Goal: Contribute content: Contribute content

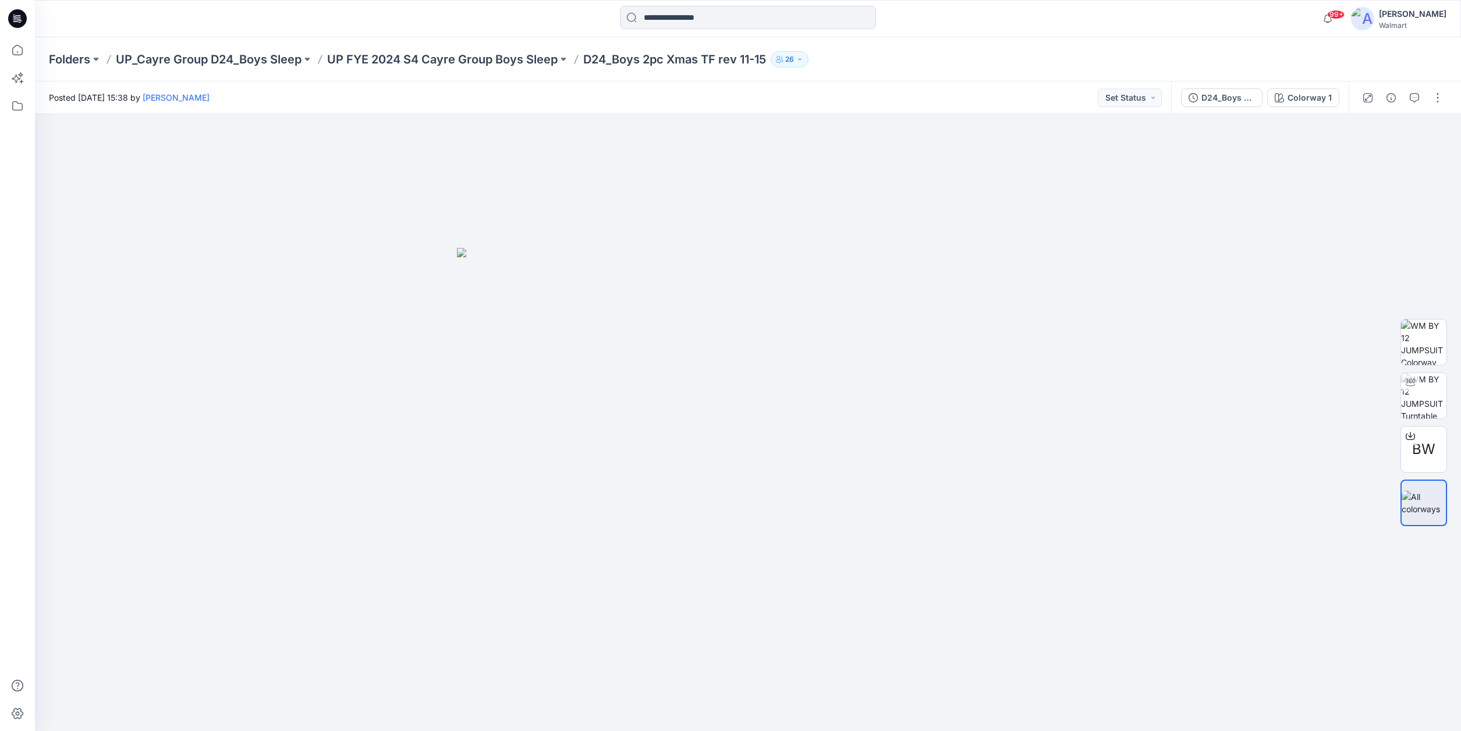
drag, startPoint x: 22, startPoint y: 20, endPoint x: 28, endPoint y: 20, distance: 5.8
click at [22, 20] on icon at bounding box center [17, 18] width 19 height 19
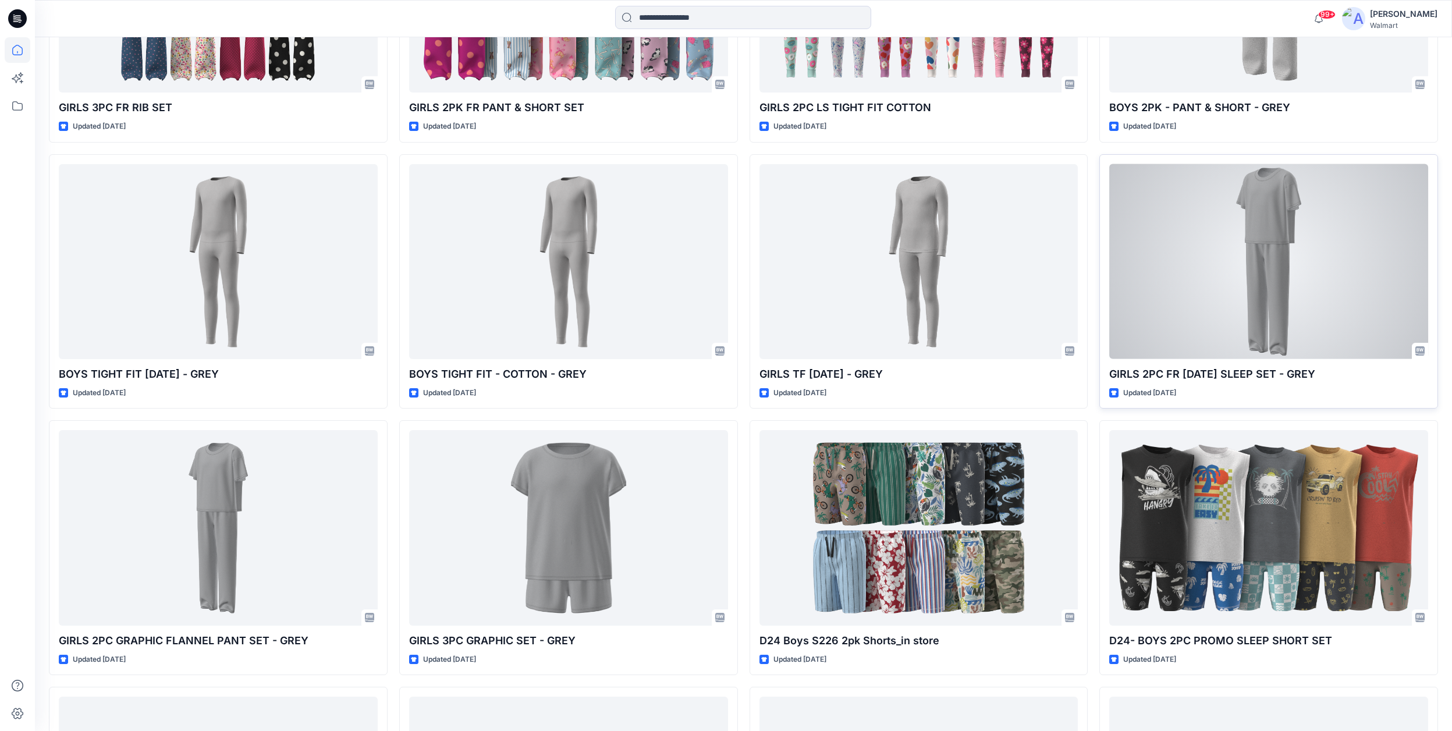
scroll to position [542, 0]
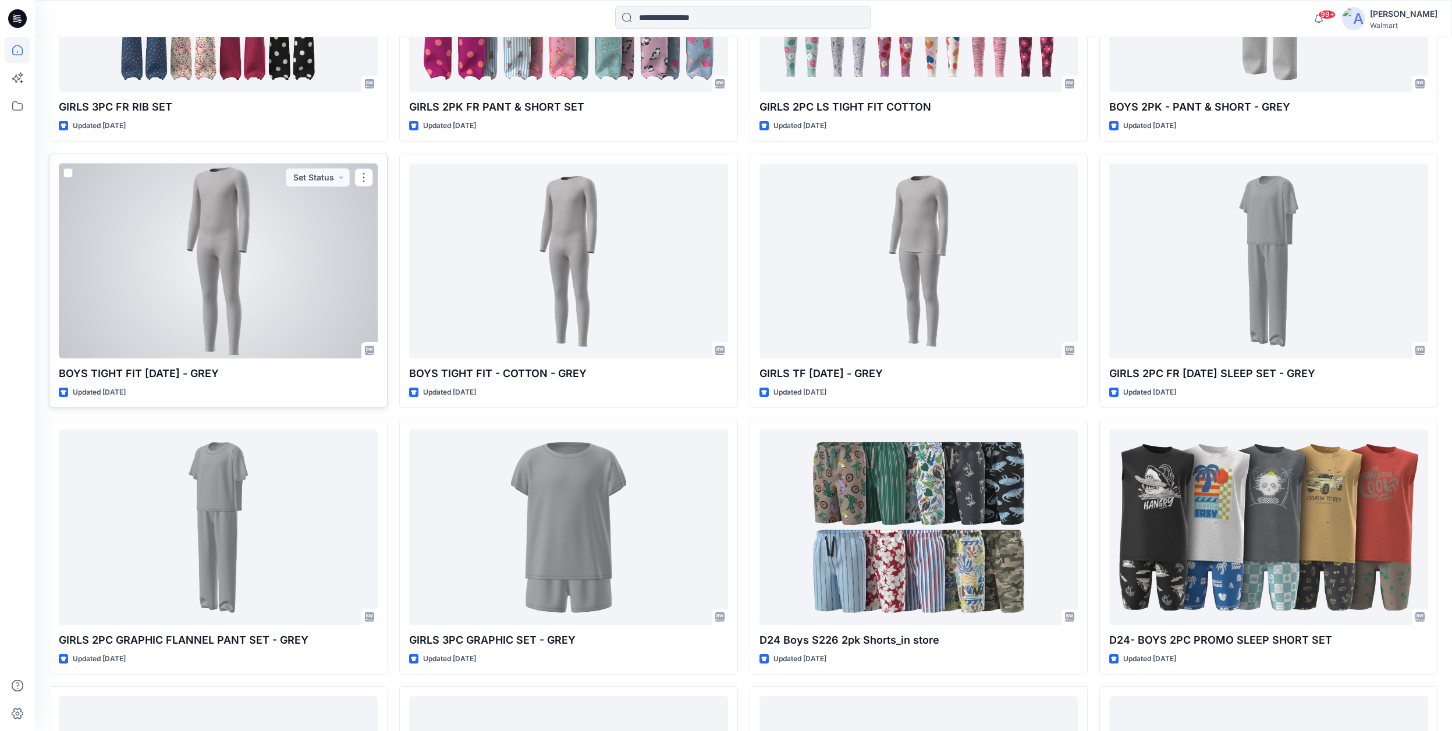
click at [222, 374] on p "BOYS TIGHT FIT [DATE] - GREY" at bounding box center [218, 373] width 319 height 16
click at [288, 340] on div at bounding box center [218, 261] width 319 height 195
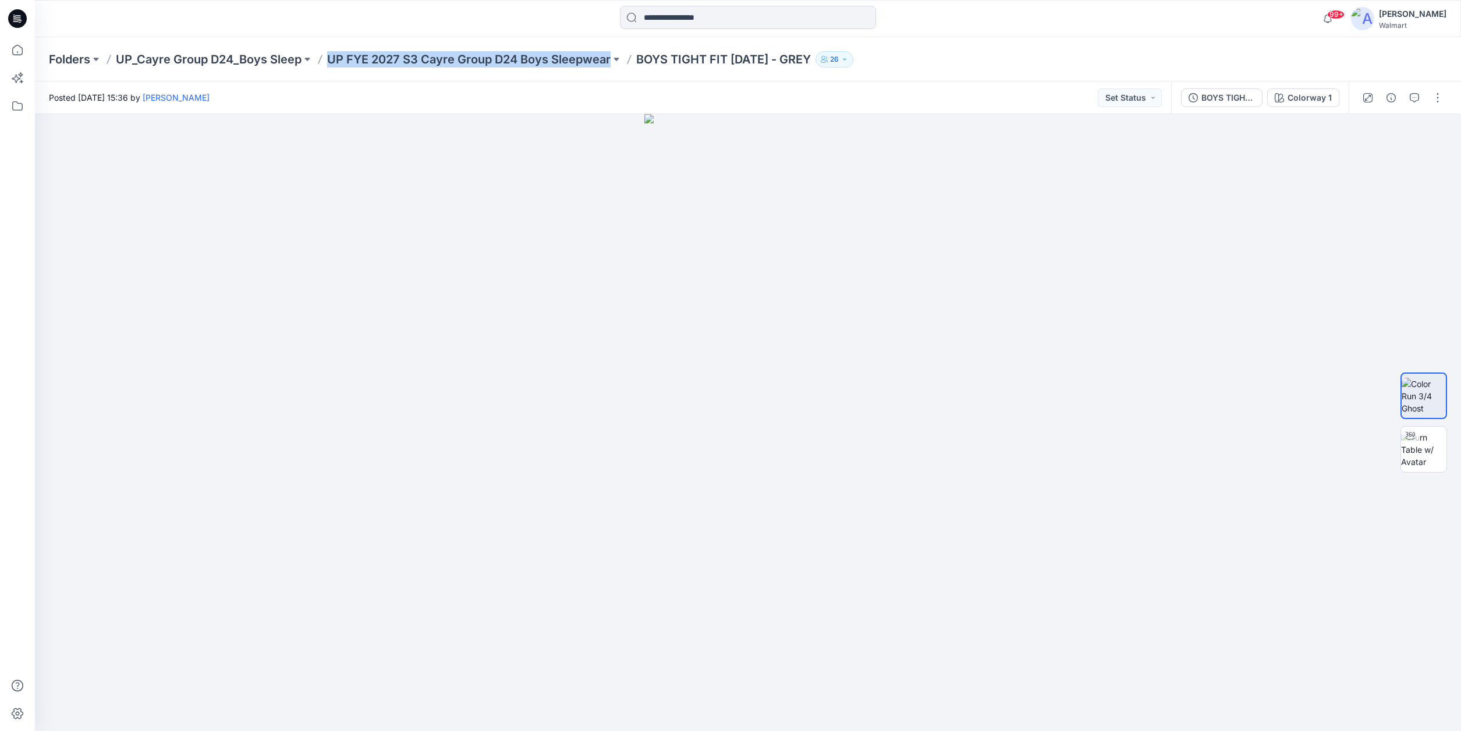
drag, startPoint x: 325, startPoint y: 66, endPoint x: 604, endPoint y: 70, distance: 278.8
click at [598, 68] on div "Folders UP_Cayre Group D24_Boys Sleep UP FYE 2027 S3 Cayre Group D24 Boys Sleep…" at bounding box center [748, 59] width 1426 height 44
copy p "UP FYE 2027 S3 Cayre Group D24 Boys Sleepwear"
drag, startPoint x: 637, startPoint y: 62, endPoint x: 846, endPoint y: 62, distance: 208.9
click at [811, 62] on p "BOYS TIGHT FIT [DATE] - GREY" at bounding box center [723, 59] width 175 height 16
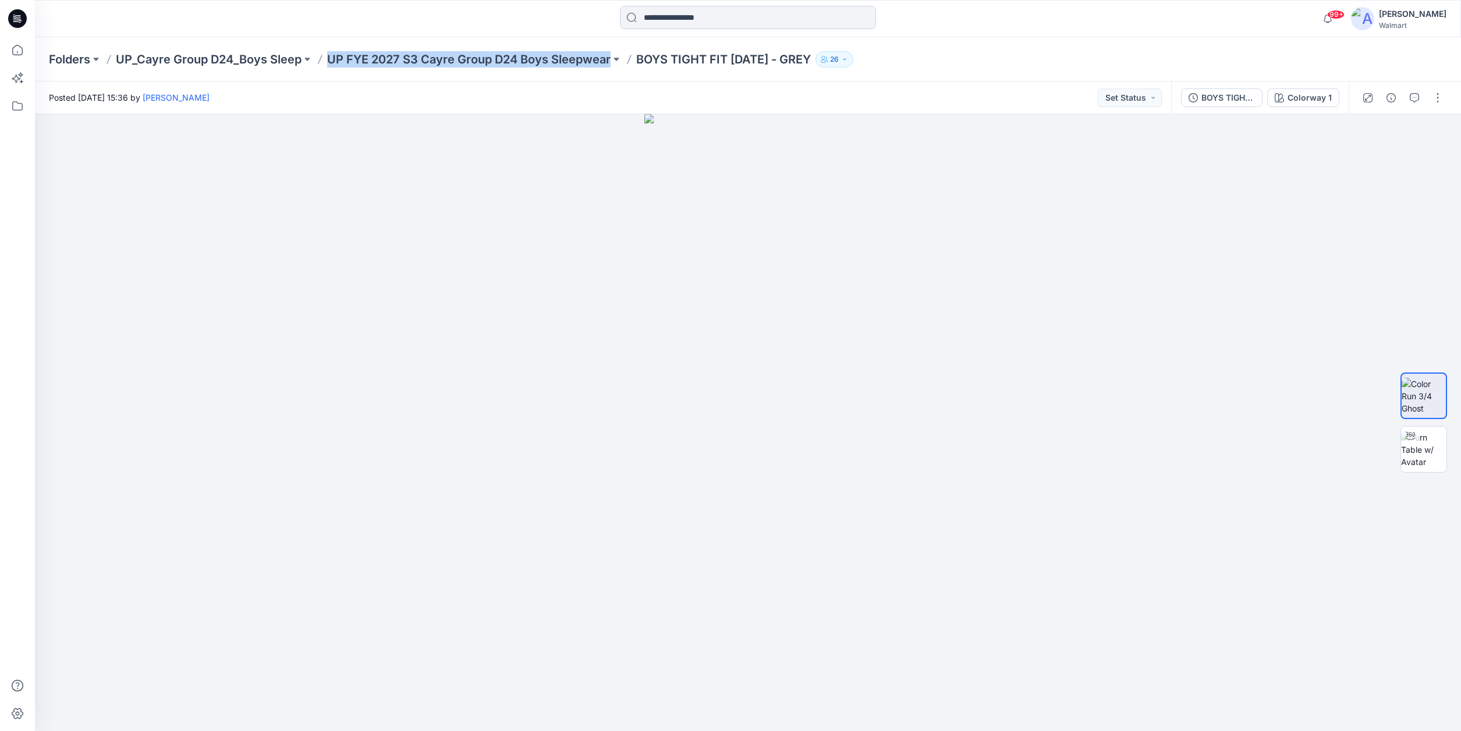
copy p "BOYS TIGHT FIT [DATE] - GREY"
drag, startPoint x: 326, startPoint y: 62, endPoint x: 619, endPoint y: 69, distance: 292.3
click at [618, 69] on div "Folders UP_Cayre Group D24_Boys Sleep UP FYE 2027 S3 Cayre Group D24 Boys Sleep…" at bounding box center [748, 59] width 1426 height 44
copy div "UP FYE 2027 S3 Cayre Group D24 Boys Sleepwear"
click at [1392, 96] on icon "button" at bounding box center [1390, 97] width 9 height 9
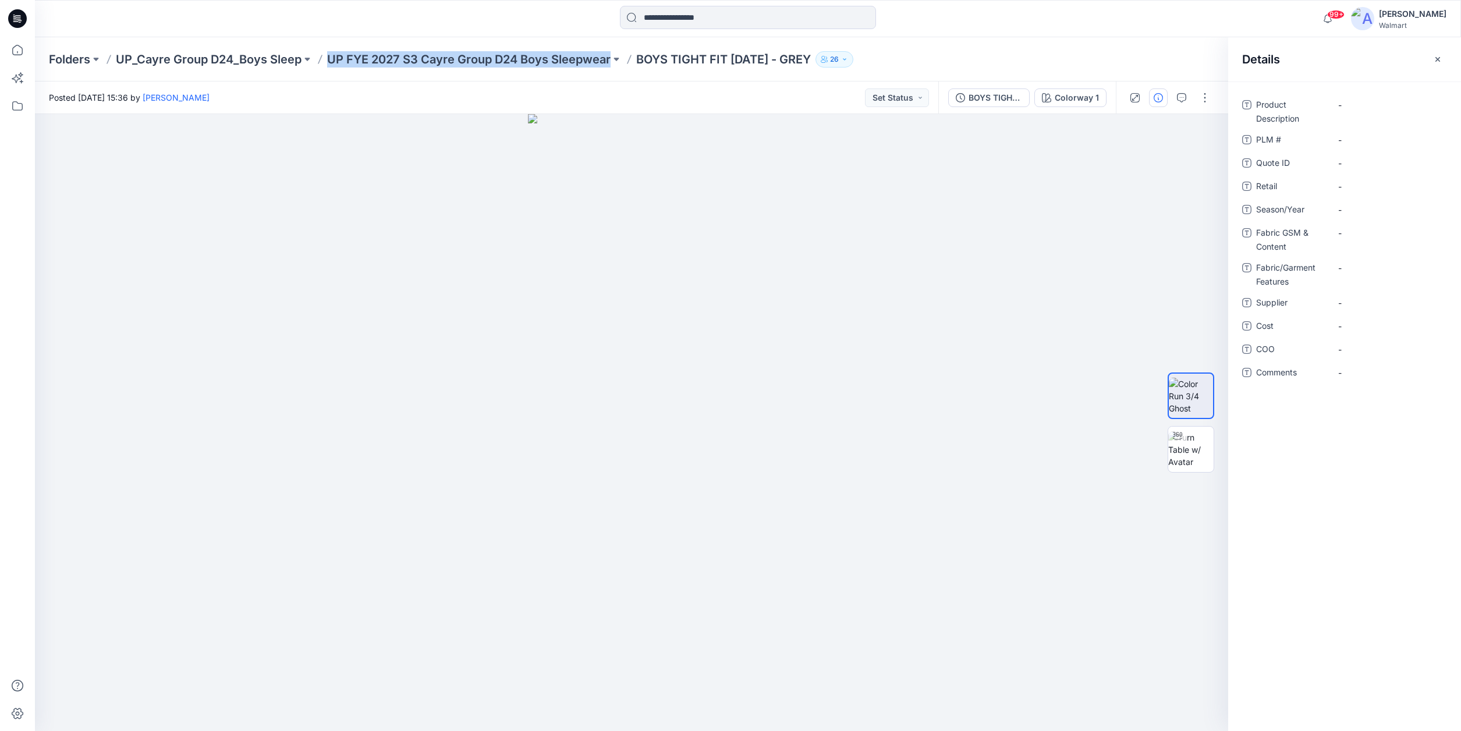
click at [1179, 63] on div "Folders UP_Cayre Group D24_Boys Sleep UP FYE 2027 S3 Cayre Group D24 Boys Sleep…" at bounding box center [702, 59] width 1307 height 16
click at [1438, 61] on icon "button" at bounding box center [1437, 59] width 9 height 9
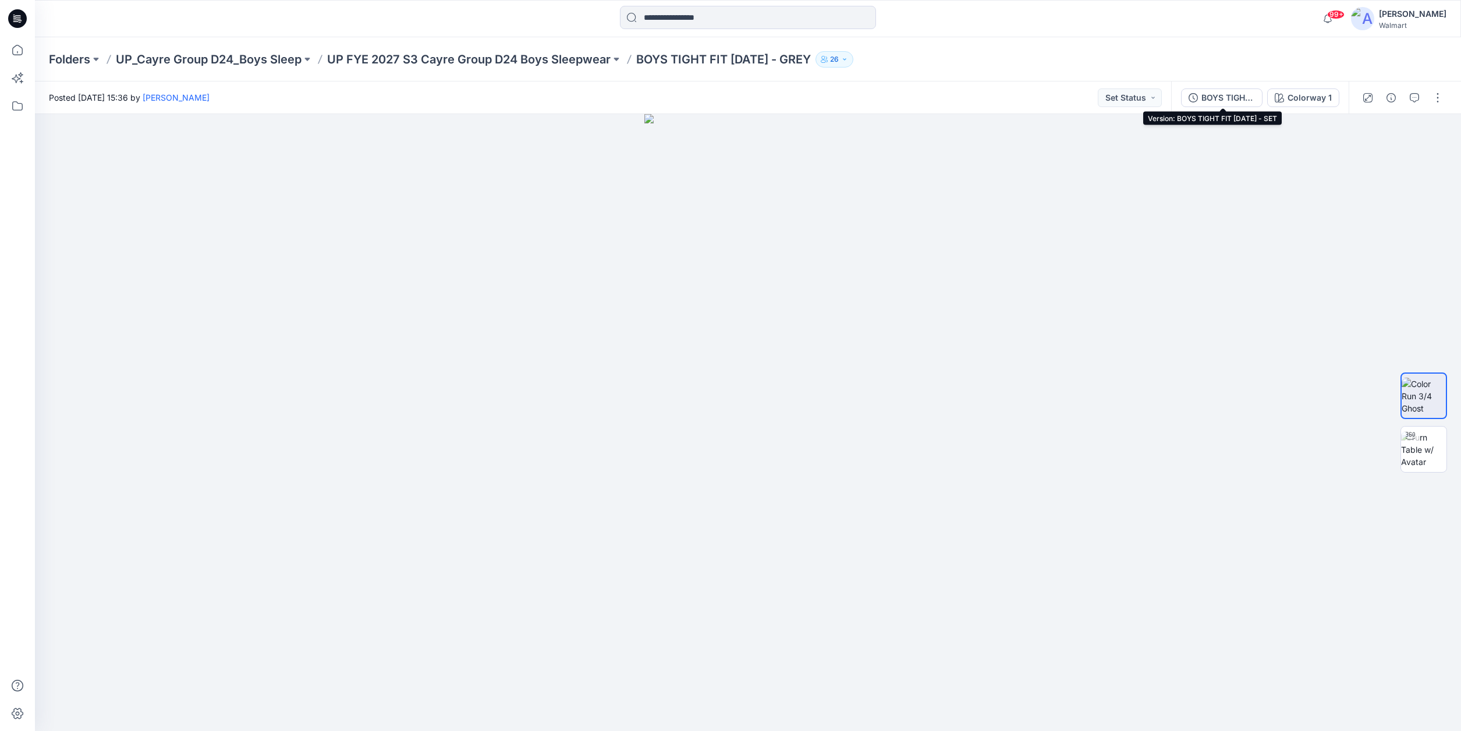
click at [1220, 95] on div "BOYS TIGHT FIT [DATE] - SET" at bounding box center [1228, 97] width 54 height 13
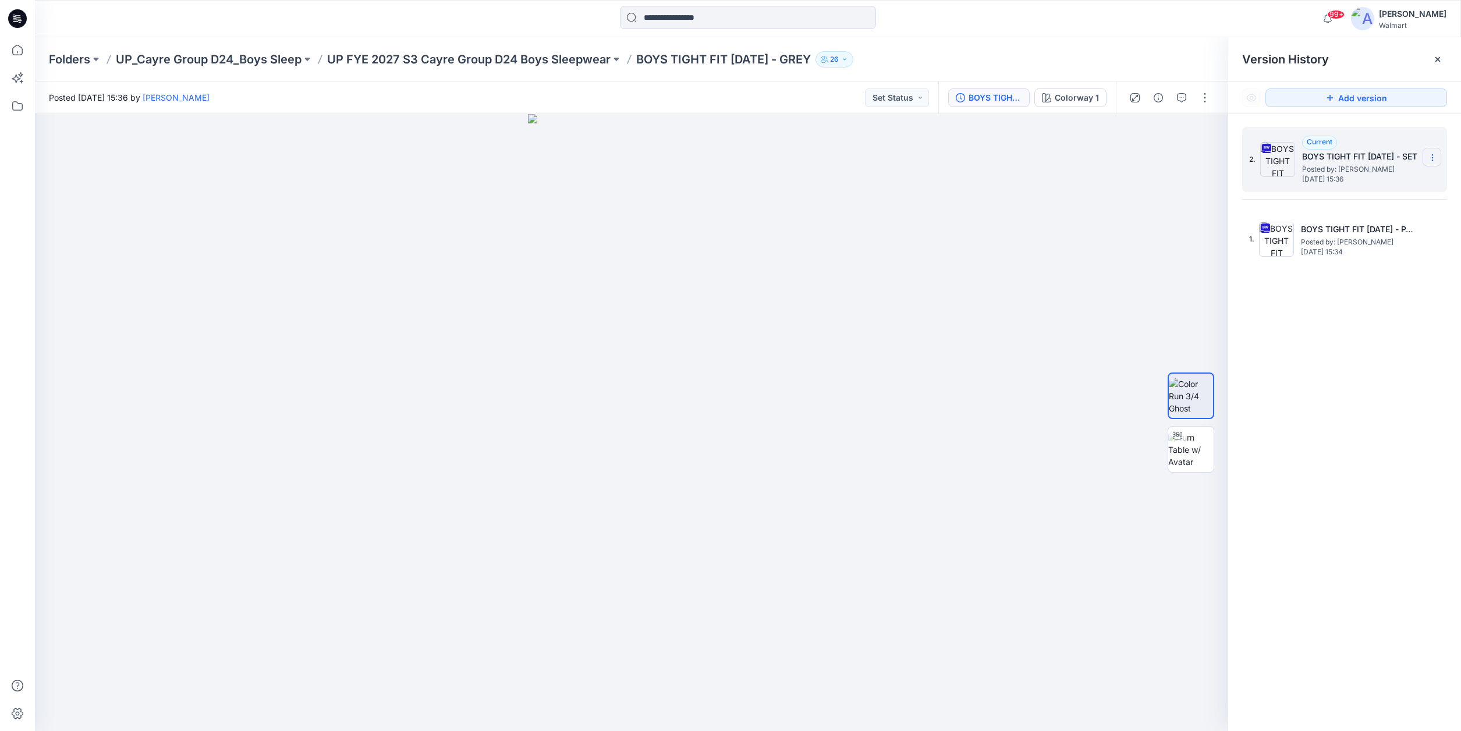
click at [1436, 157] on icon at bounding box center [1432, 157] width 9 height 9
click at [1362, 182] on span "Download Source BW File" at bounding box center [1374, 180] width 98 height 14
click at [559, 60] on p "UP FYE 2027 S3 Cayre Group D24 Boys Sleepwear" at bounding box center [468, 59] width 283 height 16
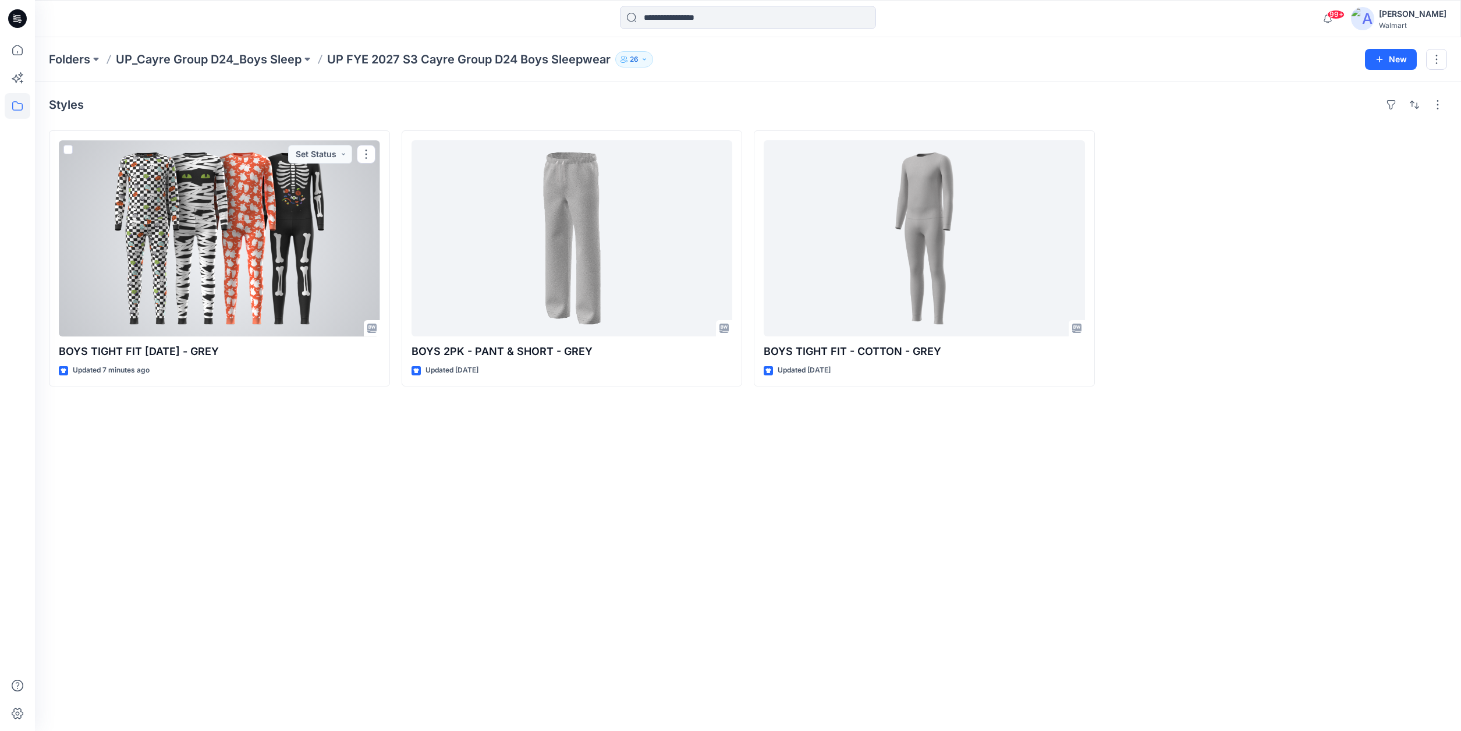
click at [349, 253] on div at bounding box center [219, 238] width 321 height 196
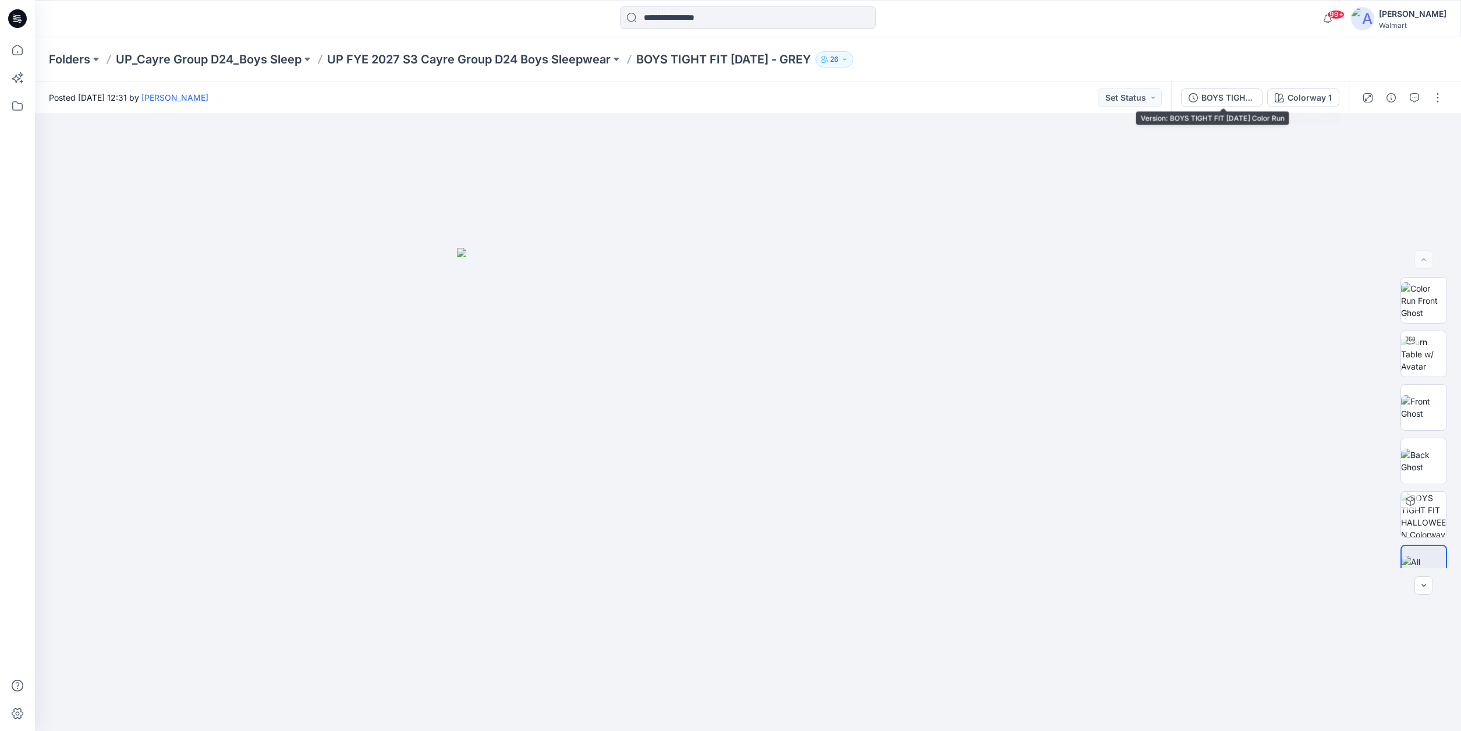
click at [1218, 96] on div "BOYS TIGHT FIT [DATE] Color Run" at bounding box center [1228, 97] width 54 height 13
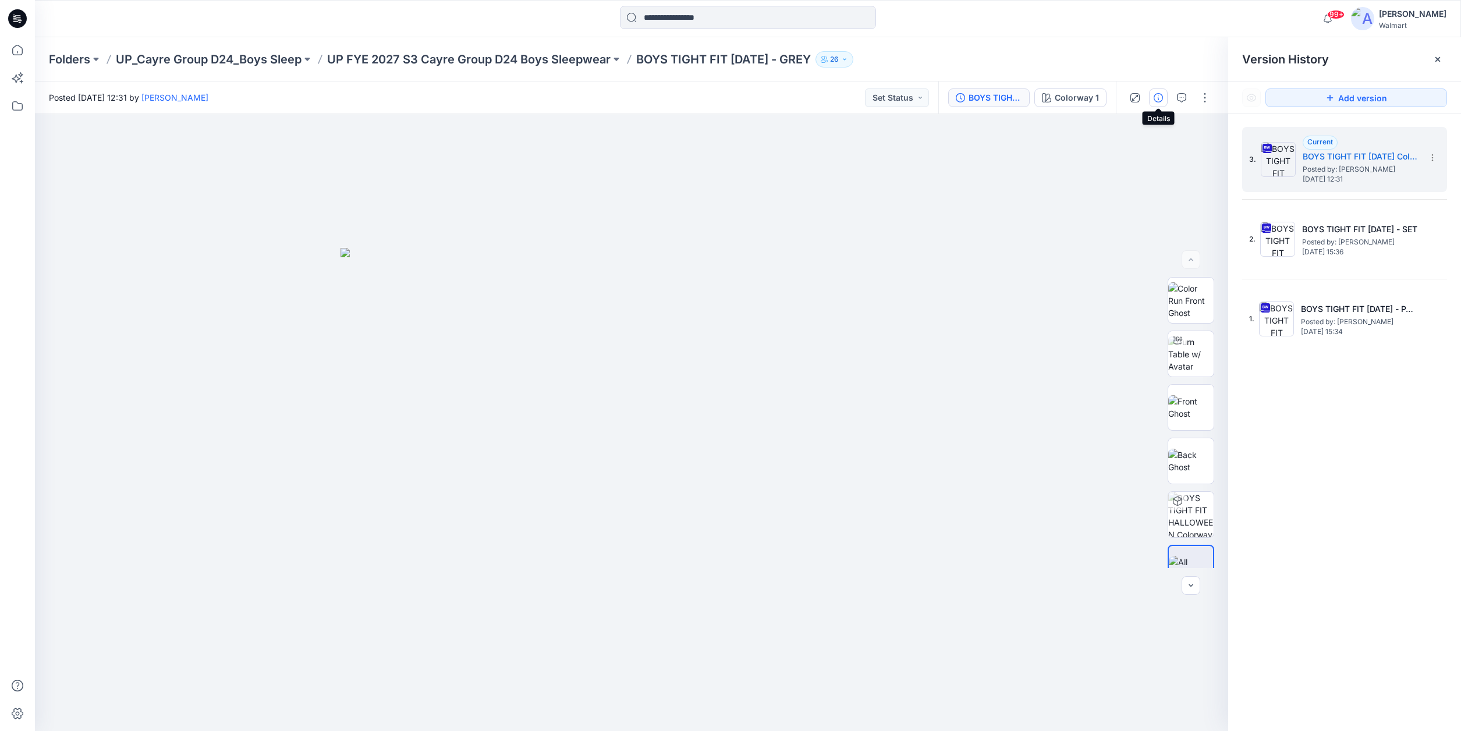
click at [1160, 100] on icon "button" at bounding box center [1158, 97] width 9 height 9
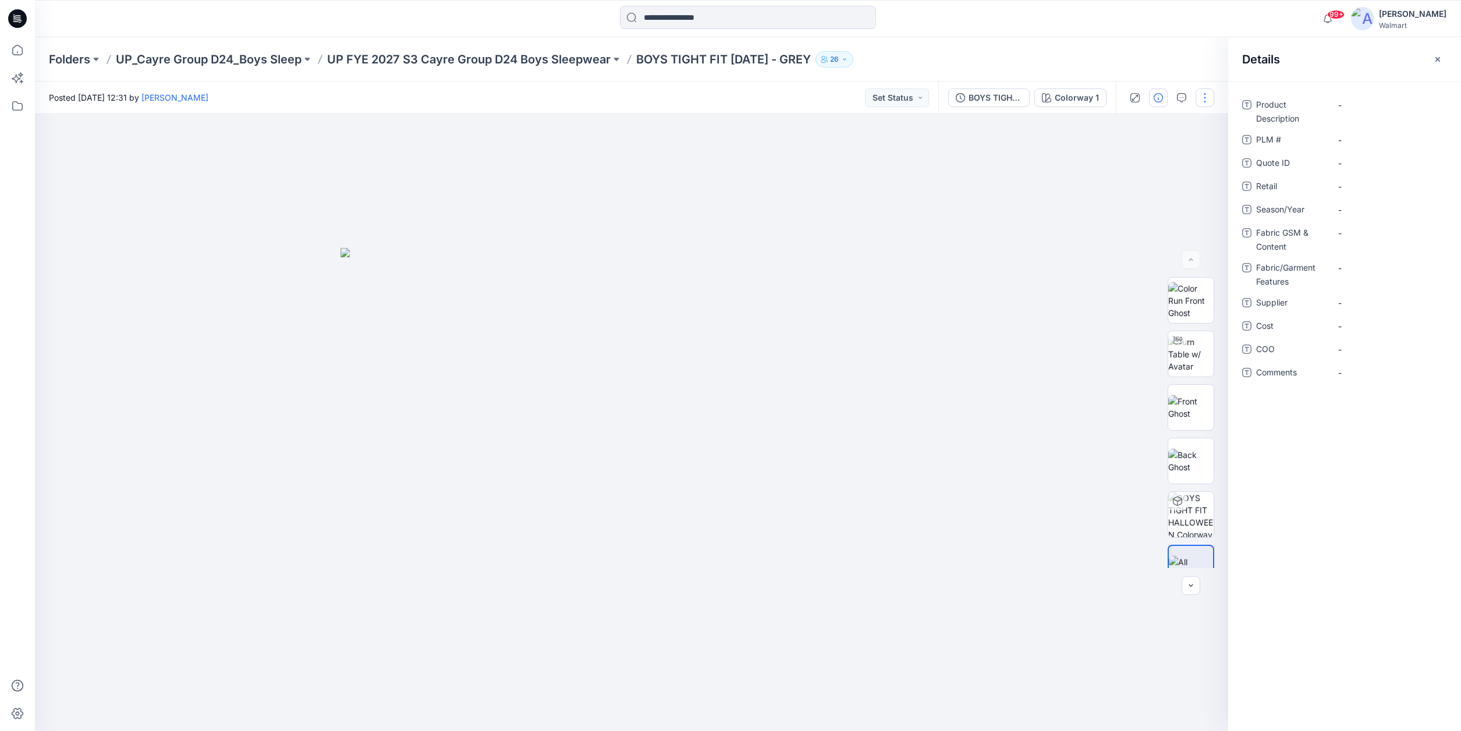
click at [1204, 98] on button "button" at bounding box center [1204, 97] width 19 height 19
click at [1131, 159] on p "Edit" at bounding box center [1130, 157] width 15 height 12
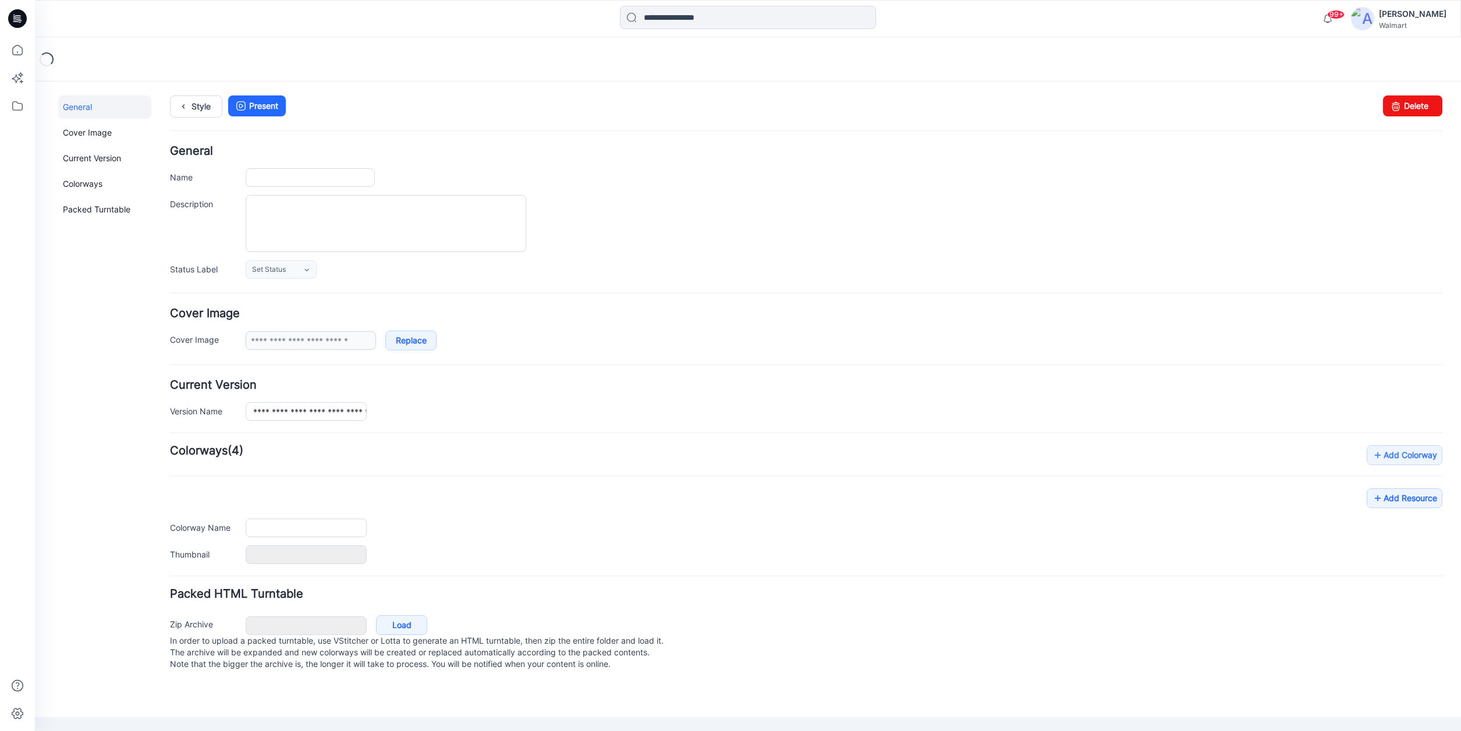
type input "**********"
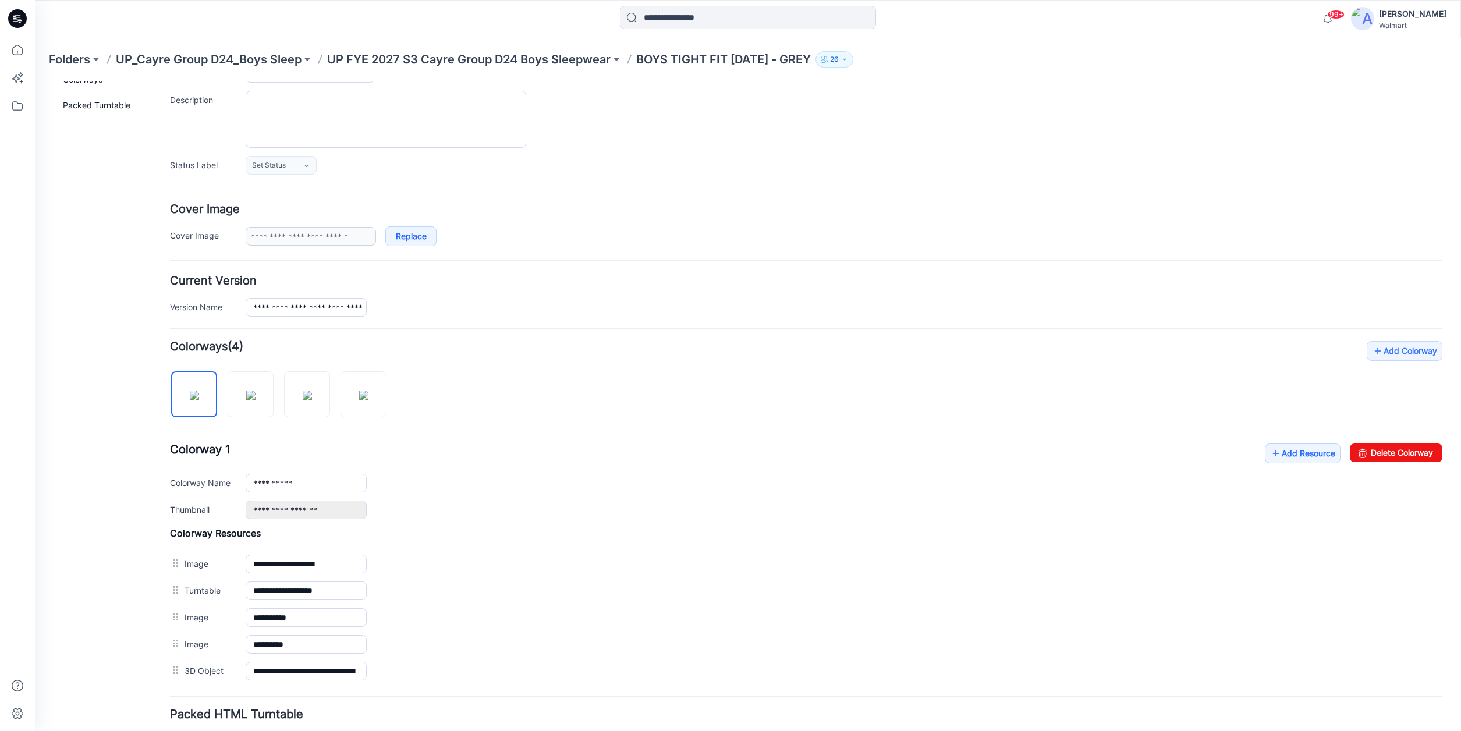
scroll to position [108, 0]
click at [1308, 449] on link "Add Resource" at bounding box center [1303, 450] width 76 height 20
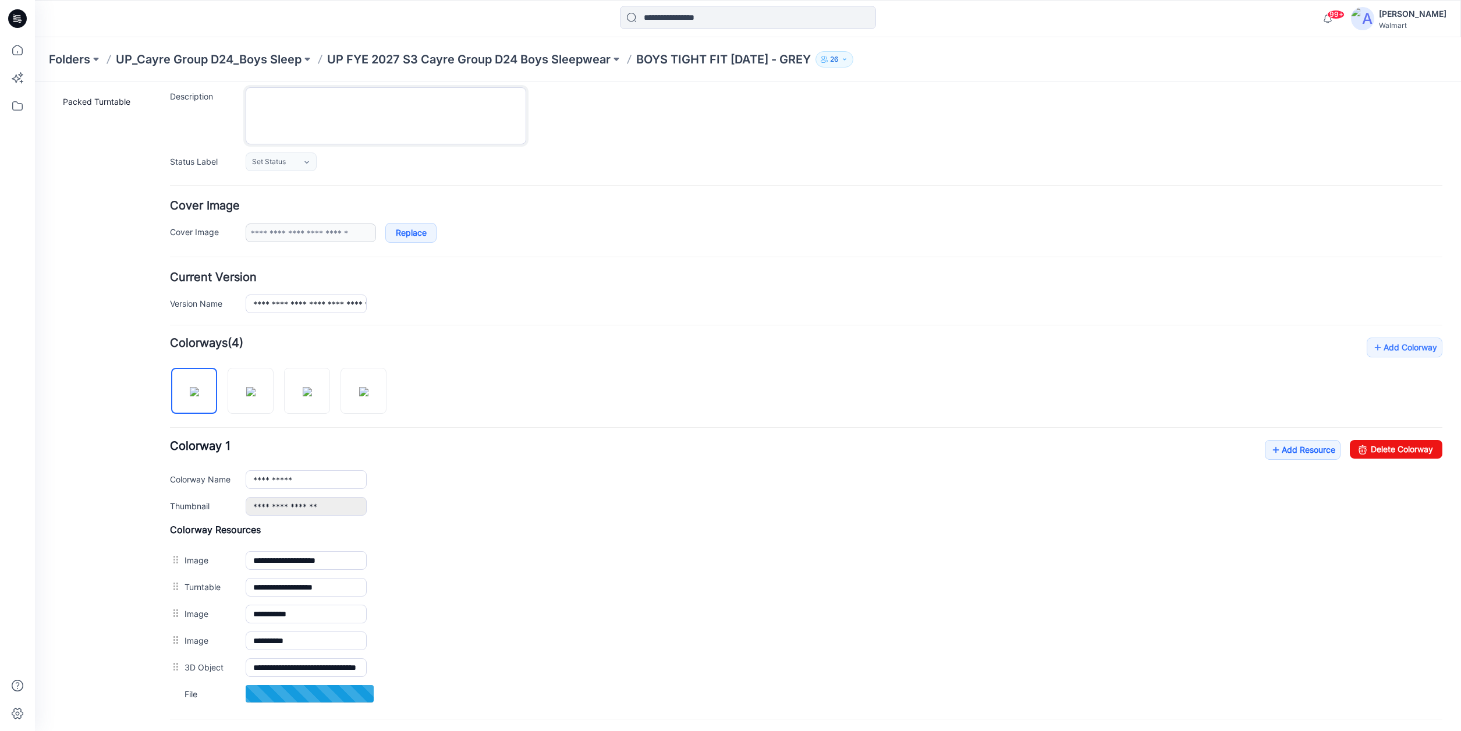
click at [259, 96] on textarea "Description" at bounding box center [386, 115] width 281 height 57
type textarea "**********"
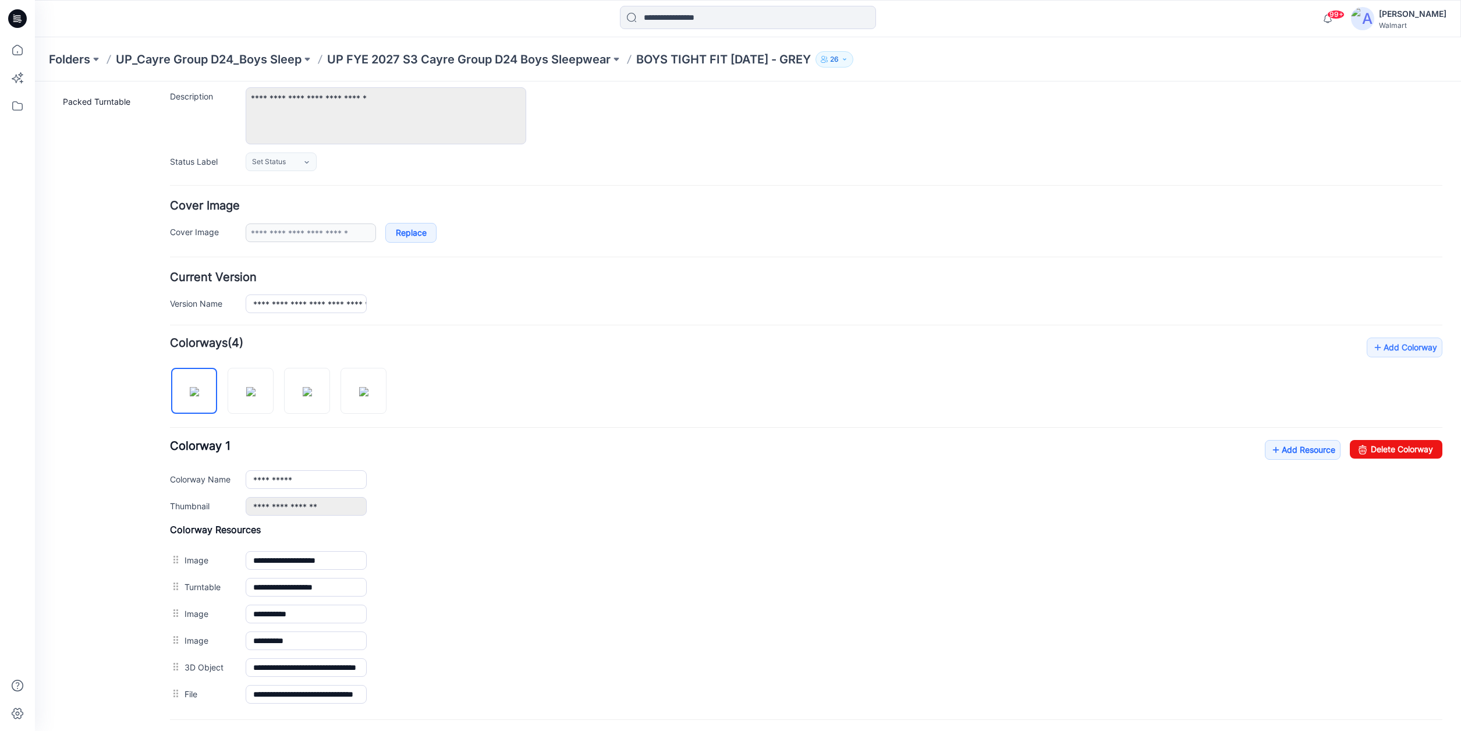
drag, startPoint x: 660, startPoint y: 205, endPoint x: 661, endPoint y: 198, distance: 7.7
click at [660, 205] on h4 "Cover Image" at bounding box center [806, 205] width 1272 height 11
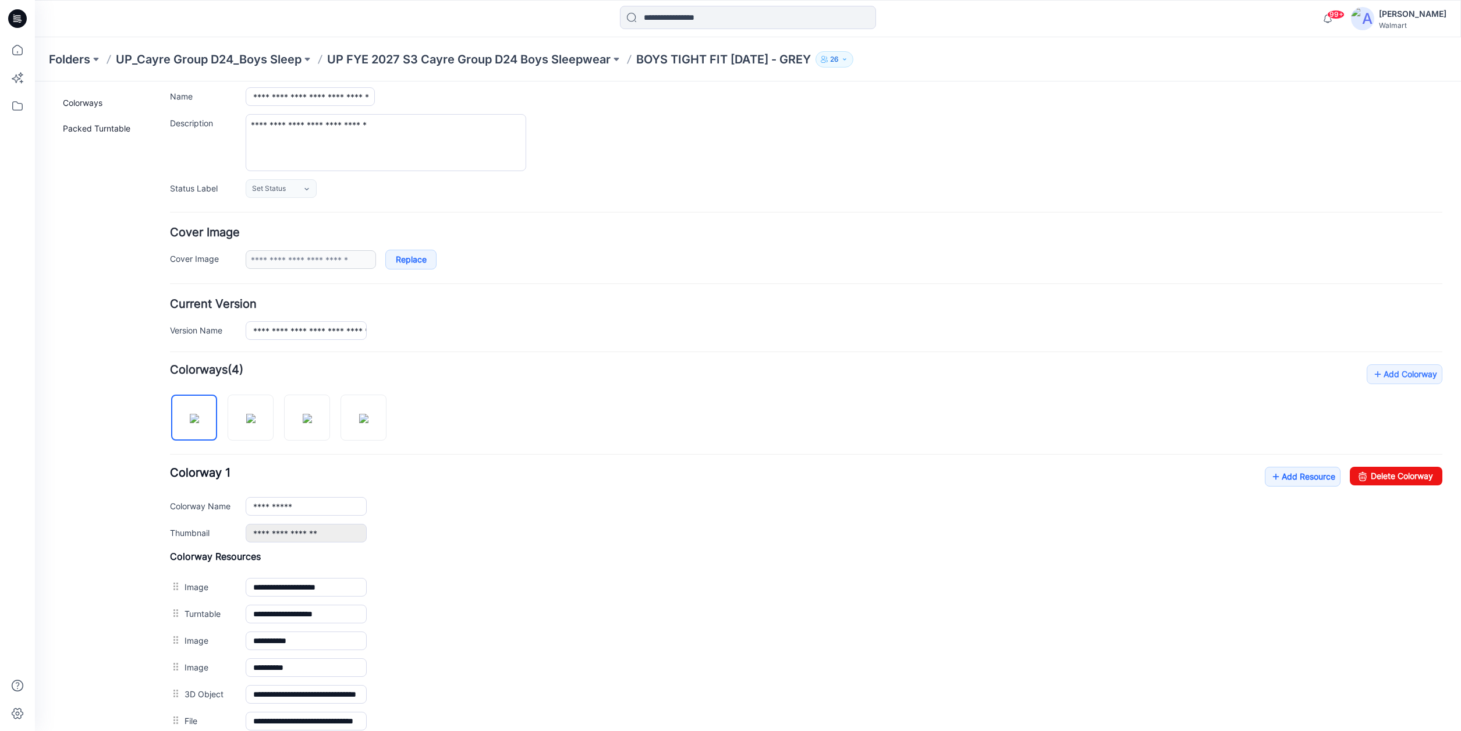
scroll to position [0, 0]
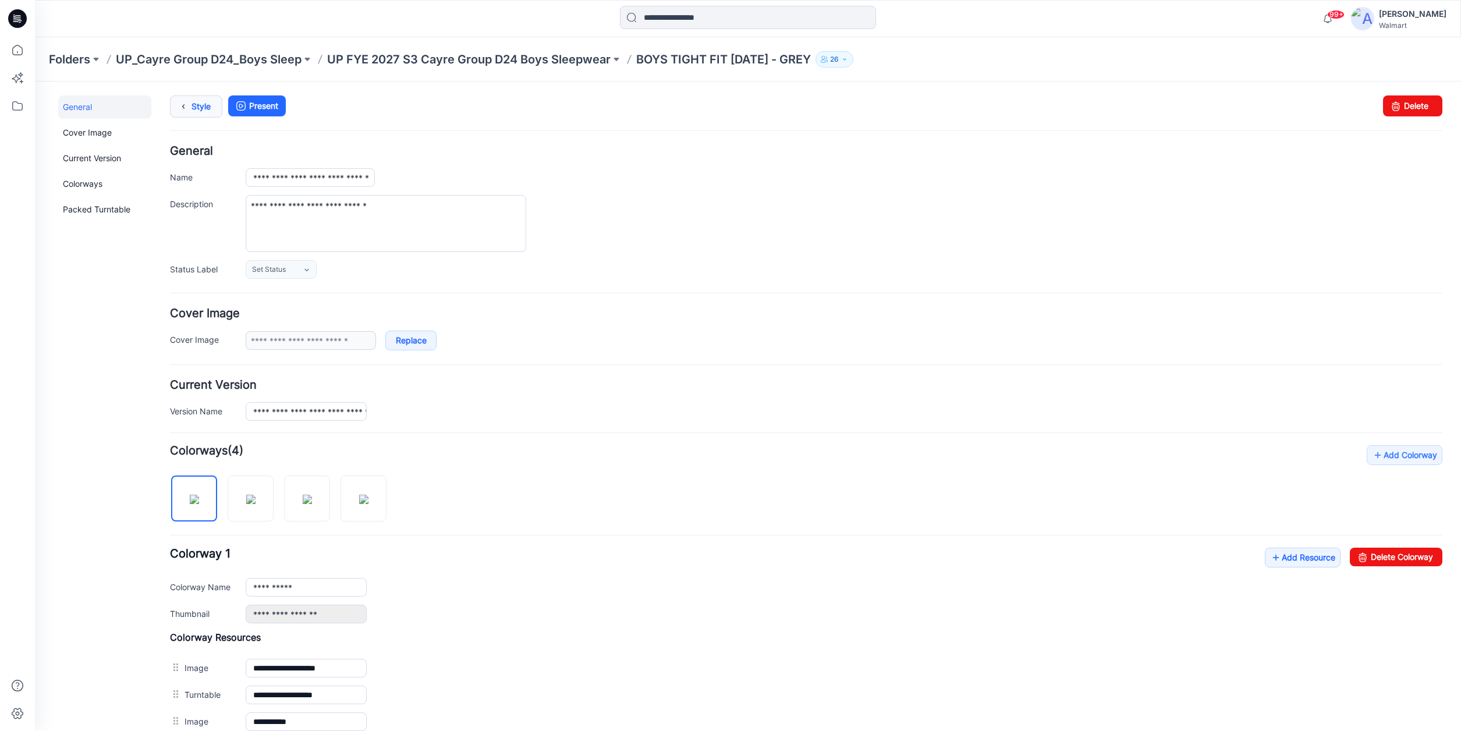
click at [198, 109] on link "Style" at bounding box center [196, 106] width 52 height 22
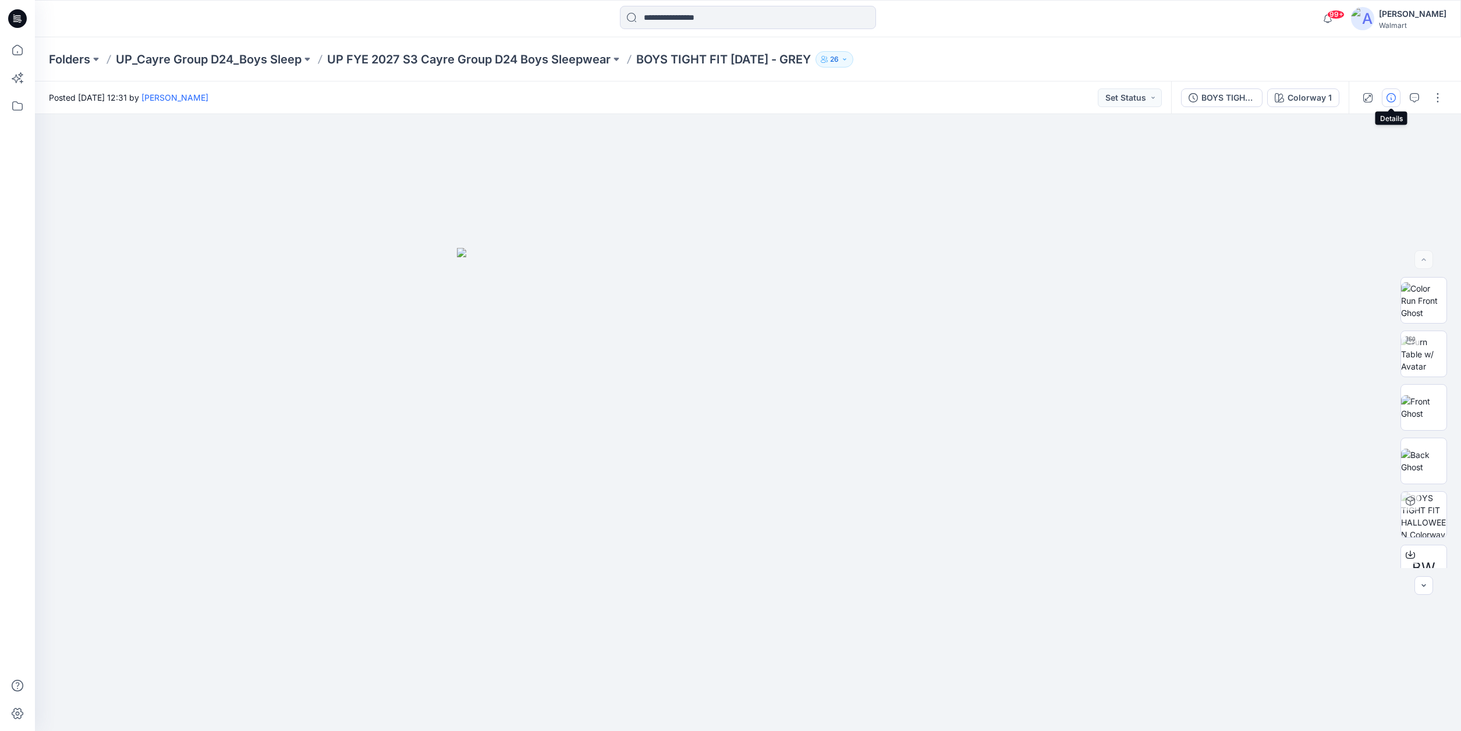
click at [1393, 98] on icon "button" at bounding box center [1390, 97] width 9 height 9
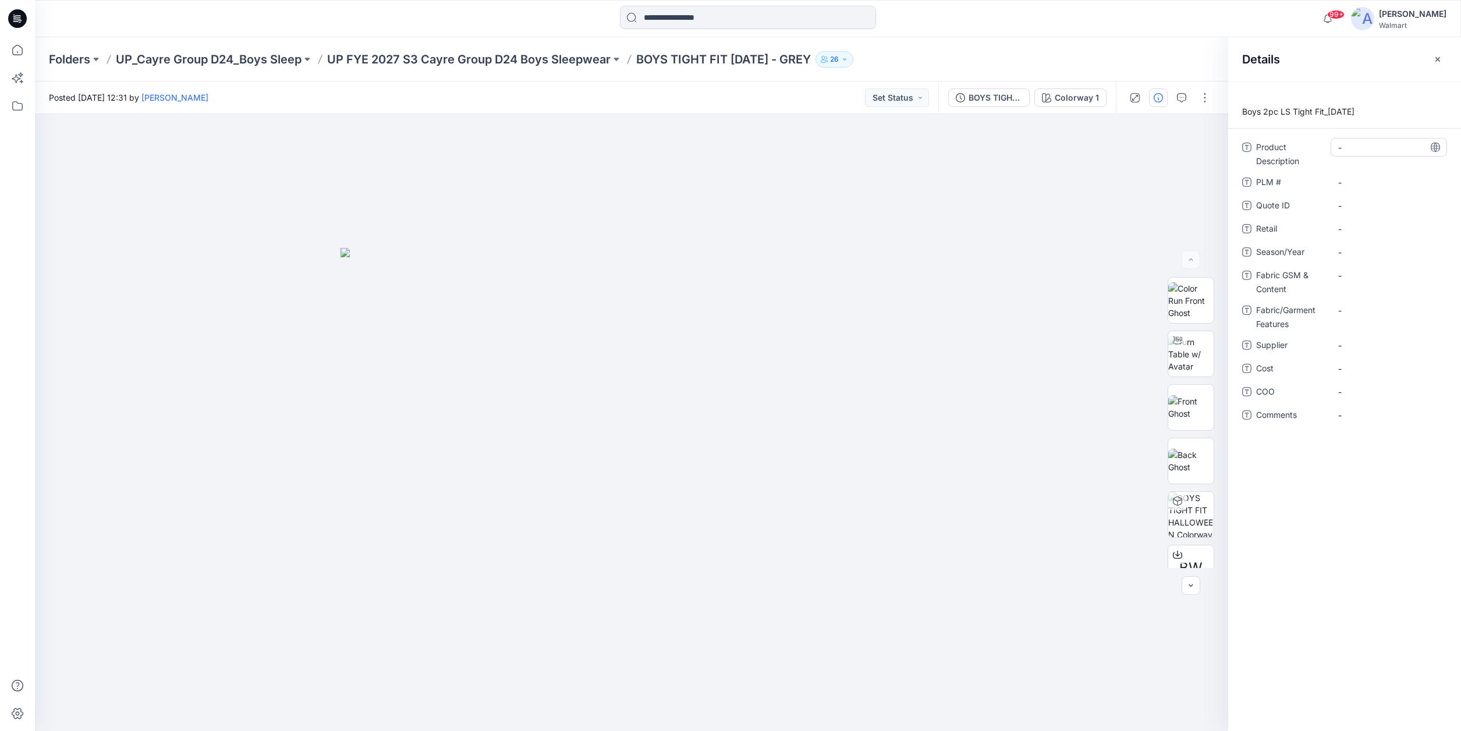
click at [1365, 149] on Description "-" at bounding box center [1388, 147] width 101 height 12
type textarea "**********"
click at [1362, 179] on \ "-" at bounding box center [1388, 182] width 101 height 12
click at [1354, 253] on span "-" at bounding box center [1388, 252] width 101 height 12
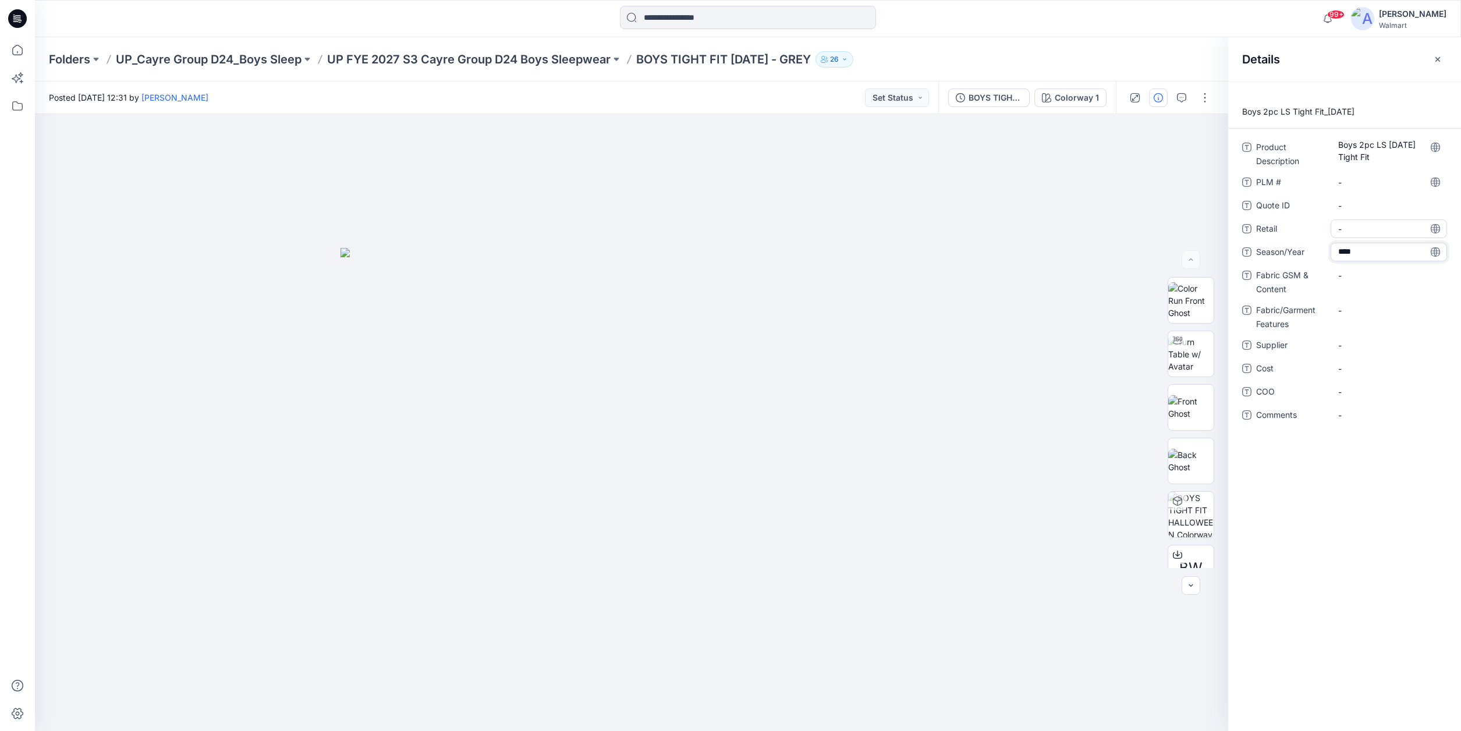
type textarea "*****"
click at [1354, 280] on Content "-" at bounding box center [1388, 275] width 101 height 12
type textarea "**********"
click at [1370, 342] on div "**********" at bounding box center [1344, 288] width 205 height 300
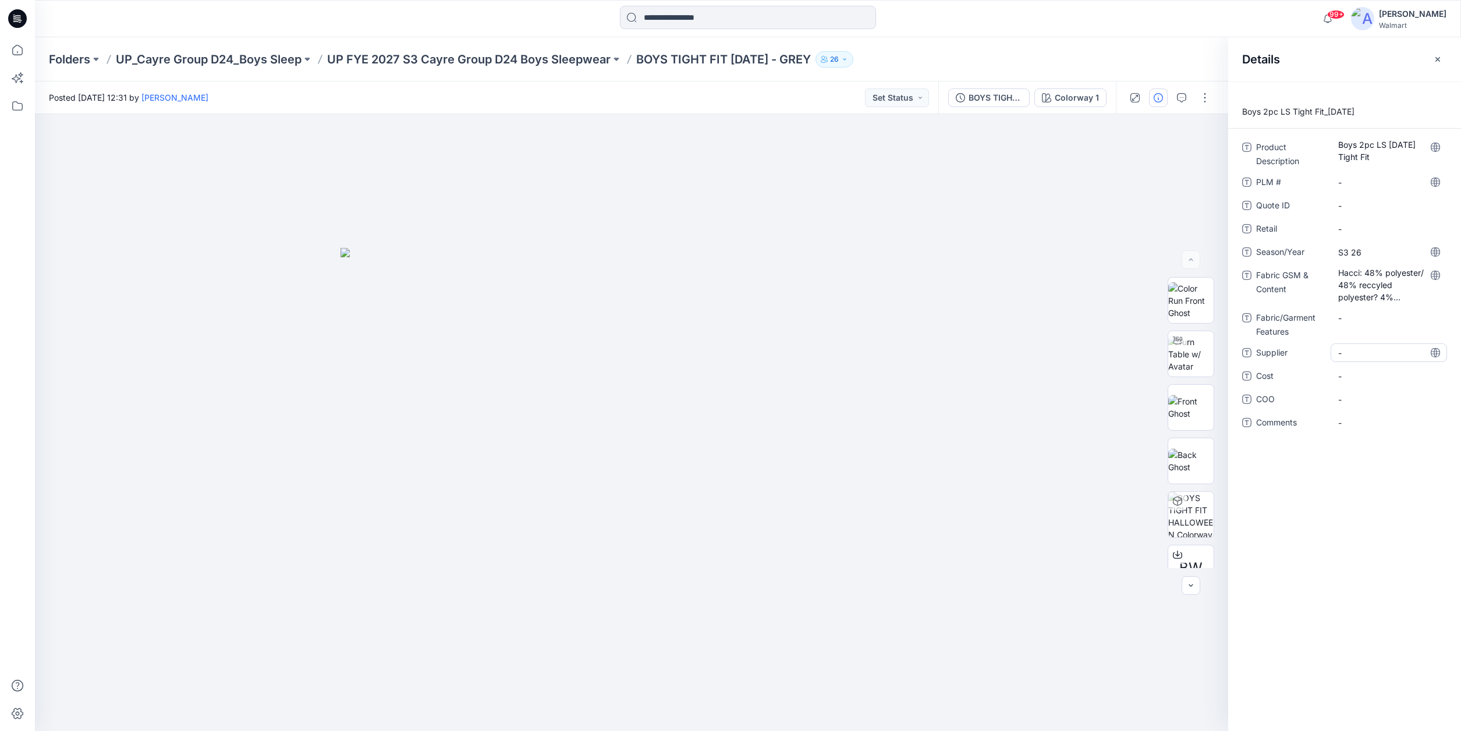
click at [1362, 352] on span "-" at bounding box center [1388, 353] width 101 height 12
type textarea "**********"
click at [1310, 488] on div "**********" at bounding box center [1344, 405] width 233 height 649
click at [17, 16] on icon at bounding box center [18, 15] width 6 height 1
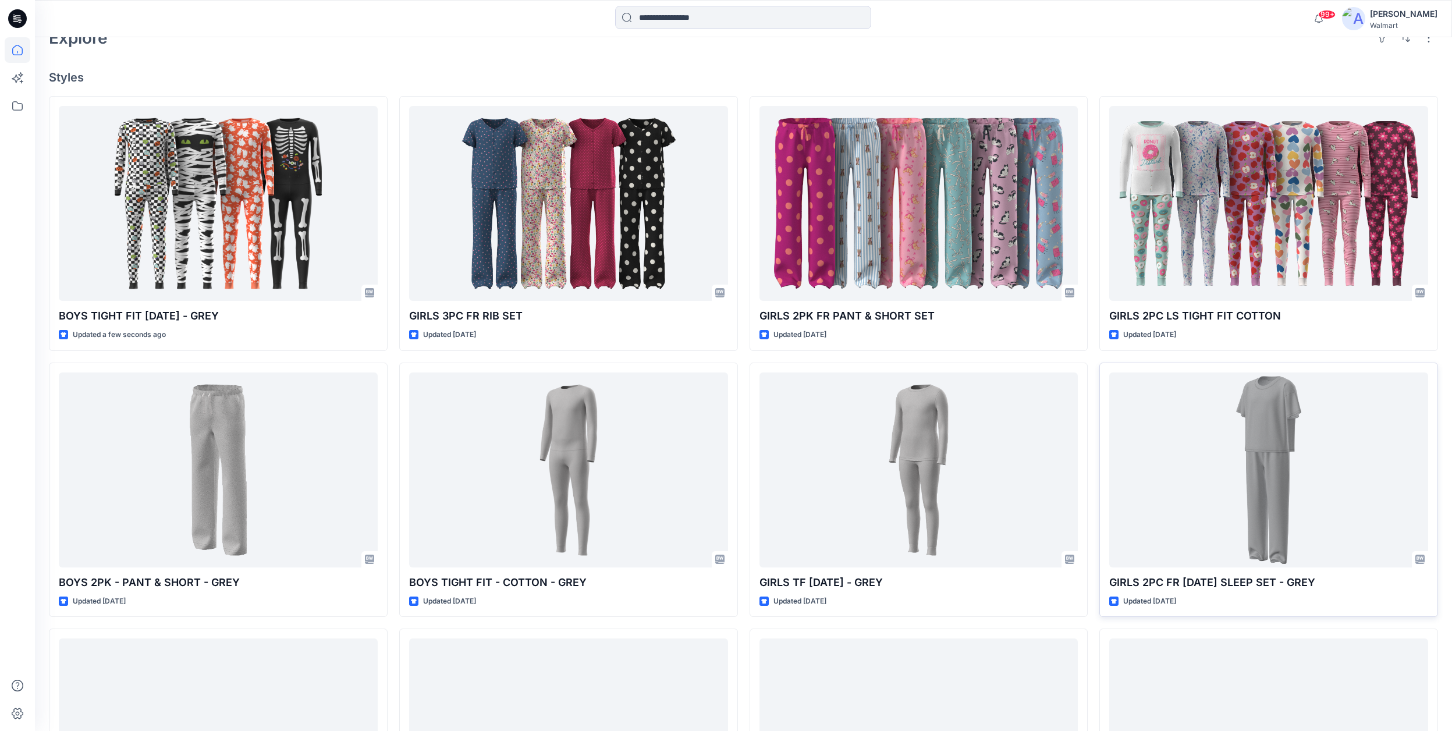
scroll to position [332, 0]
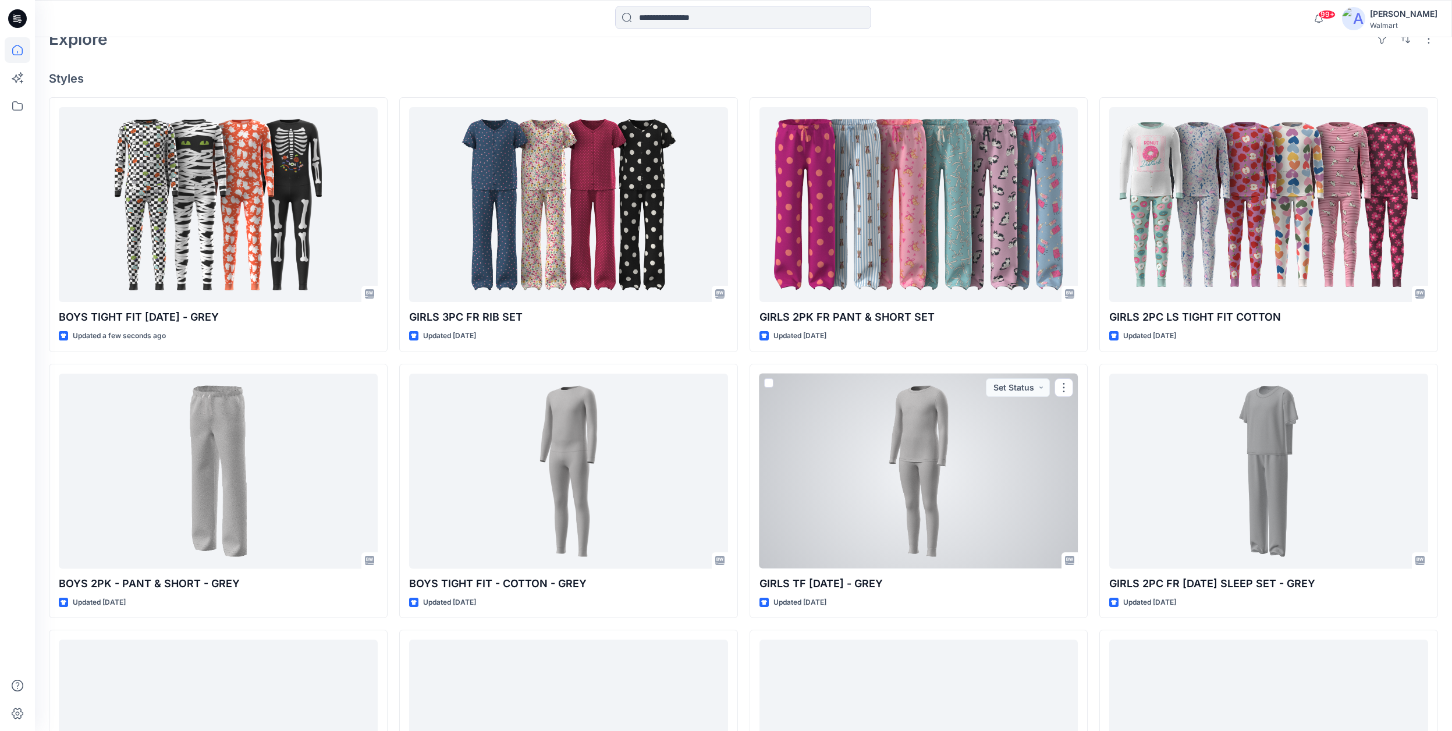
drag, startPoint x: 971, startPoint y: 526, endPoint x: 988, endPoint y: 520, distance: 17.9
click at [971, 526] on div at bounding box center [918, 471] width 319 height 195
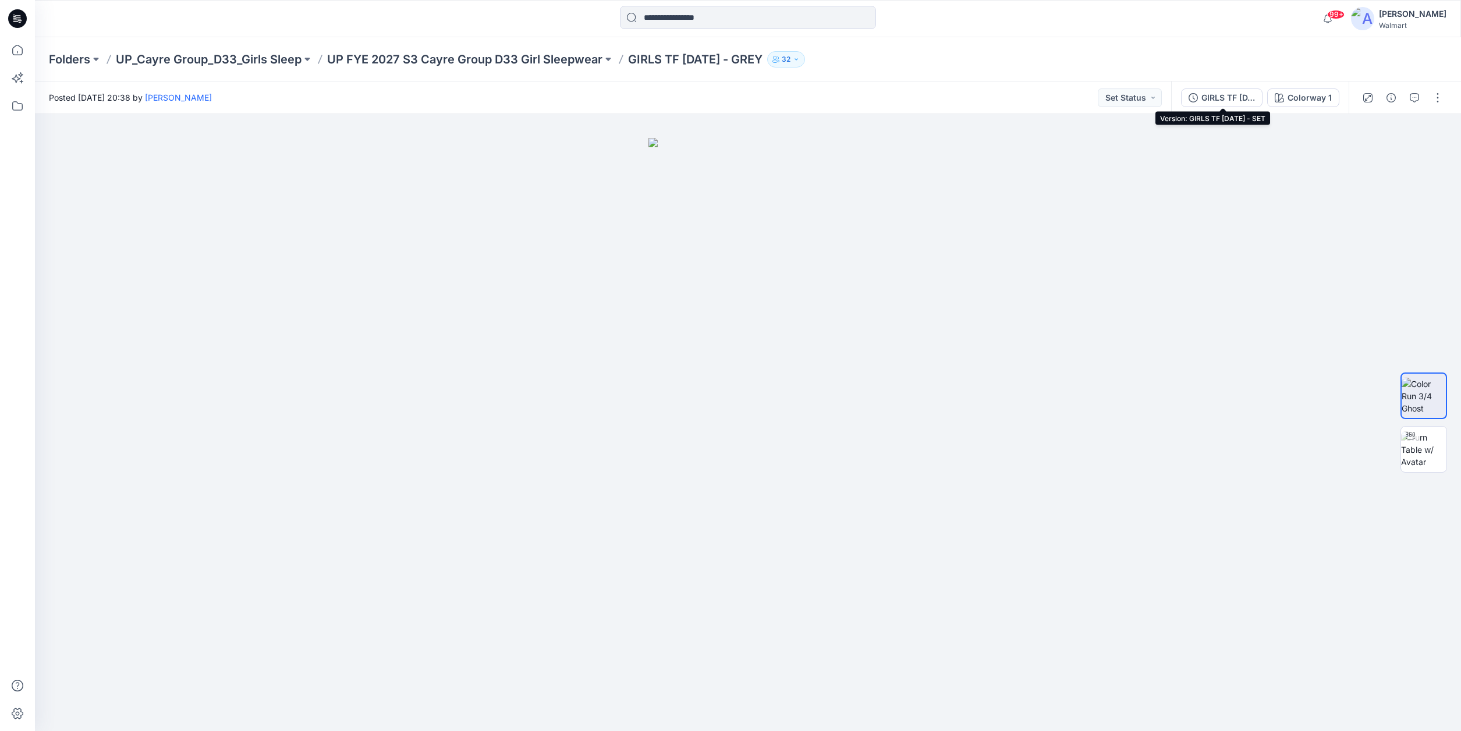
click at [1230, 96] on div "GIRLS TF HALLOWEEN - SET" at bounding box center [1228, 97] width 54 height 13
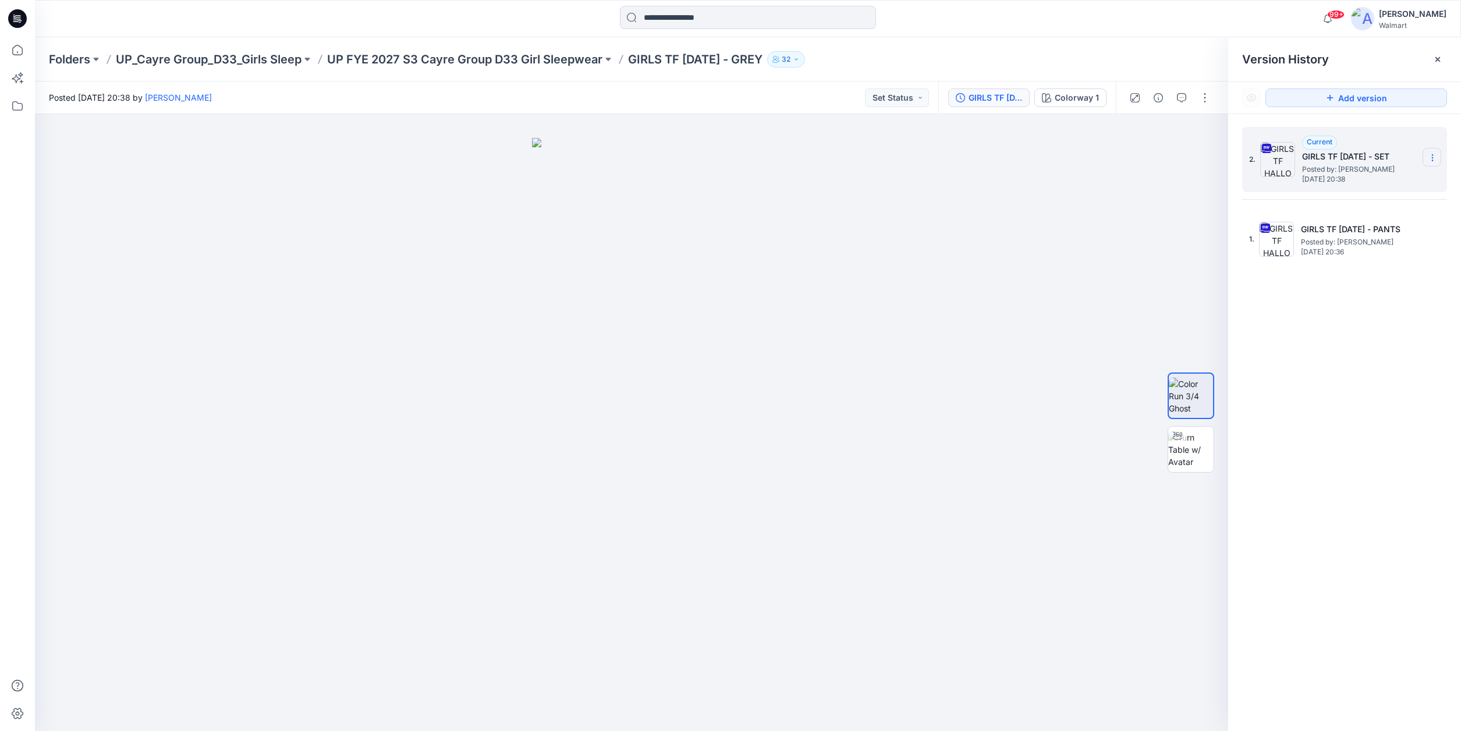
click at [1436, 158] on icon at bounding box center [1432, 157] width 9 height 9
drag, startPoint x: 1384, startPoint y: 180, endPoint x: 1392, endPoint y: 180, distance: 7.6
click at [1384, 180] on span "Download Source BW File" at bounding box center [1374, 180] width 98 height 14
drag, startPoint x: 335, startPoint y: 65, endPoint x: 588, endPoint y: 73, distance: 253.3
click at [588, 70] on div "Folders UP_Cayre Group_D33_Girls Sleep UP FYE 2027 S3 Cayre Group D33 Girl Slee…" at bounding box center [748, 59] width 1426 height 44
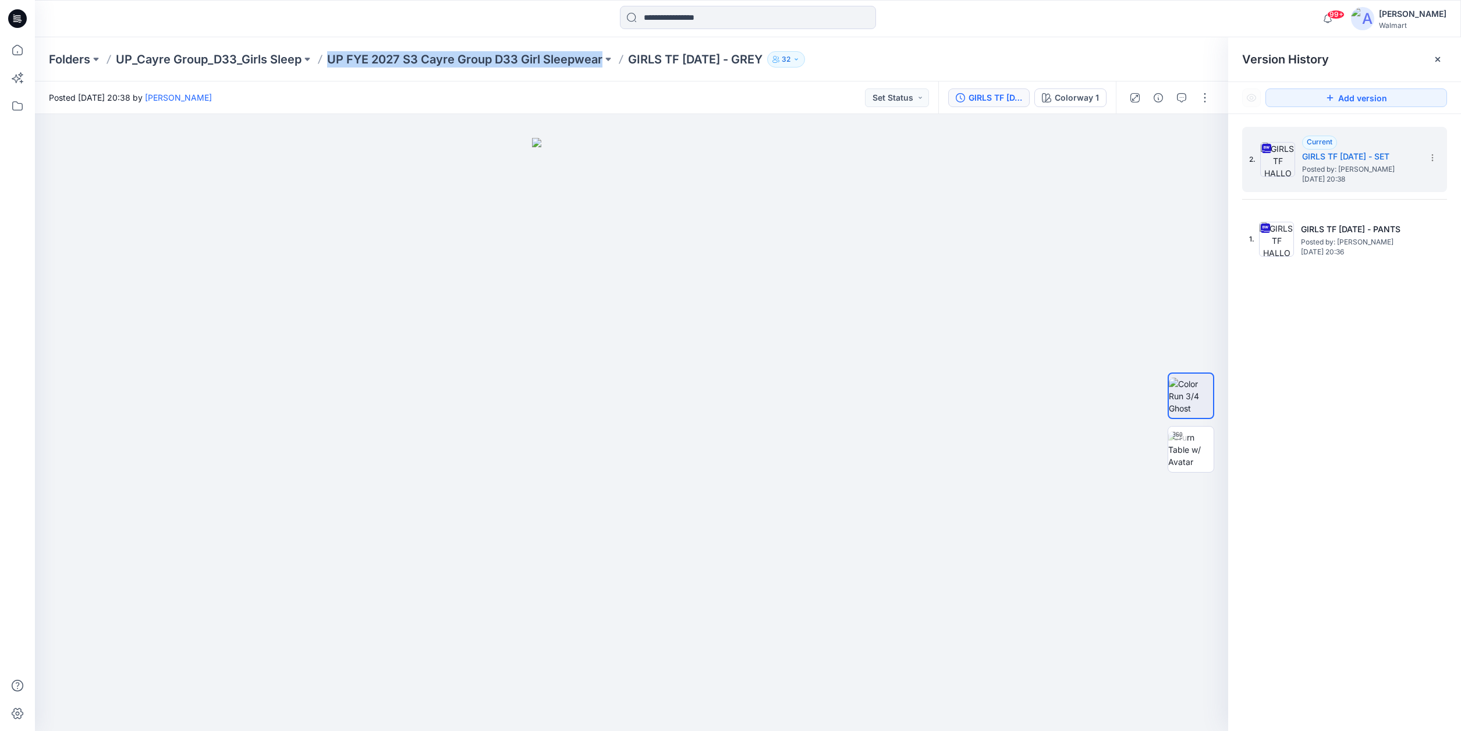
copy p "UP FYE 2027 S3 Cayre Group D33 Girl Sleepwear"
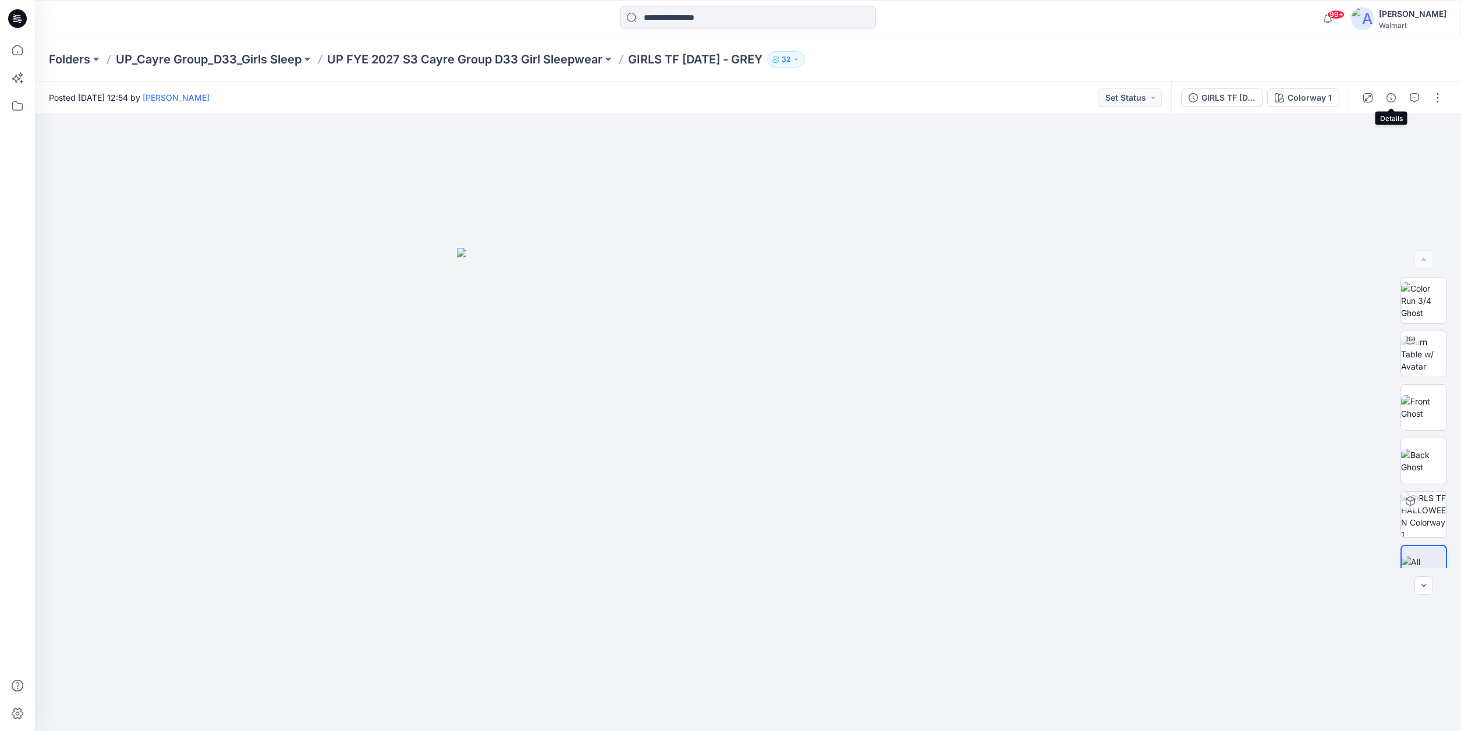
click at [1392, 97] on icon "button" at bounding box center [1390, 97] width 9 height 9
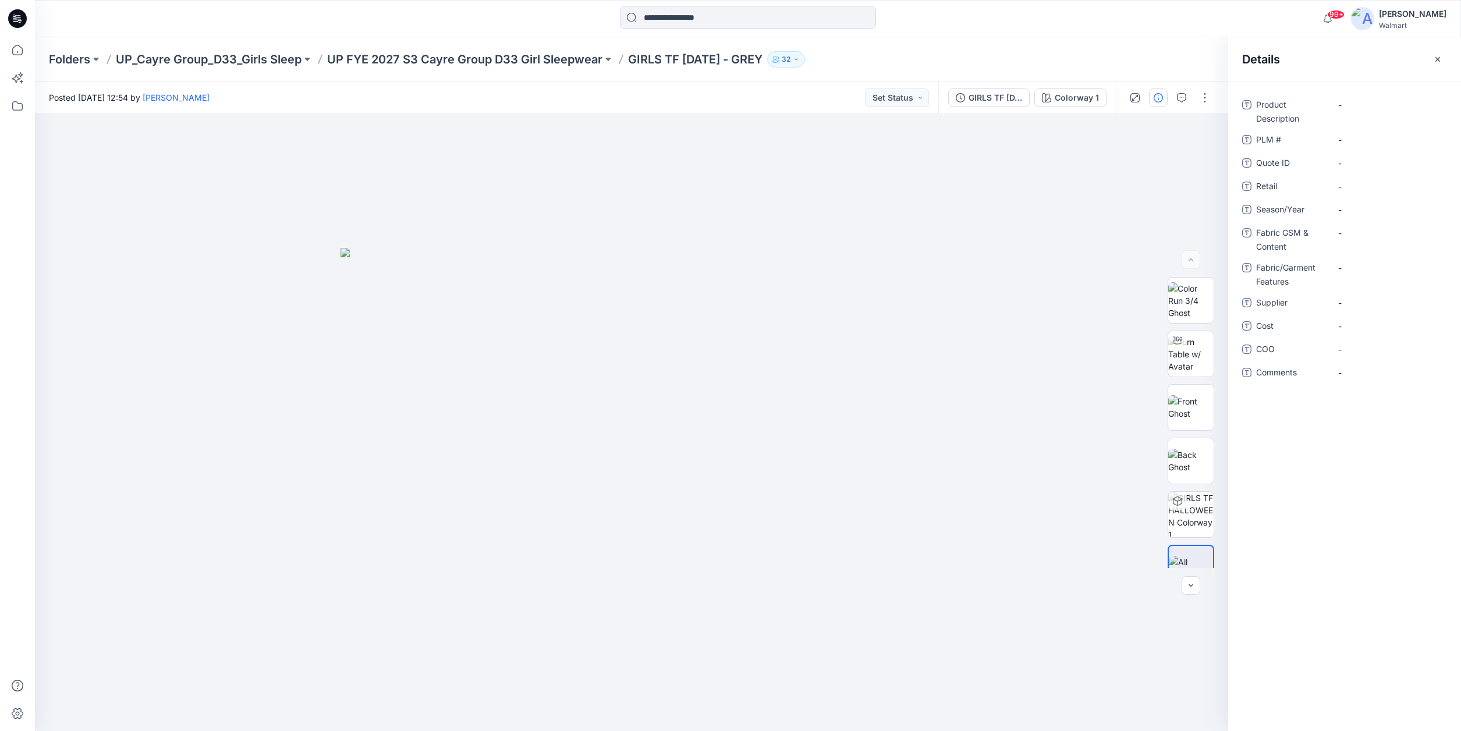
click at [1244, 19] on div "99+ Notifications Your style GIRLS TF HALLOWEEN - GREY has been updated with GI…" at bounding box center [747, 19] width 1425 height 26
click at [1440, 56] on icon "button" at bounding box center [1437, 59] width 9 height 9
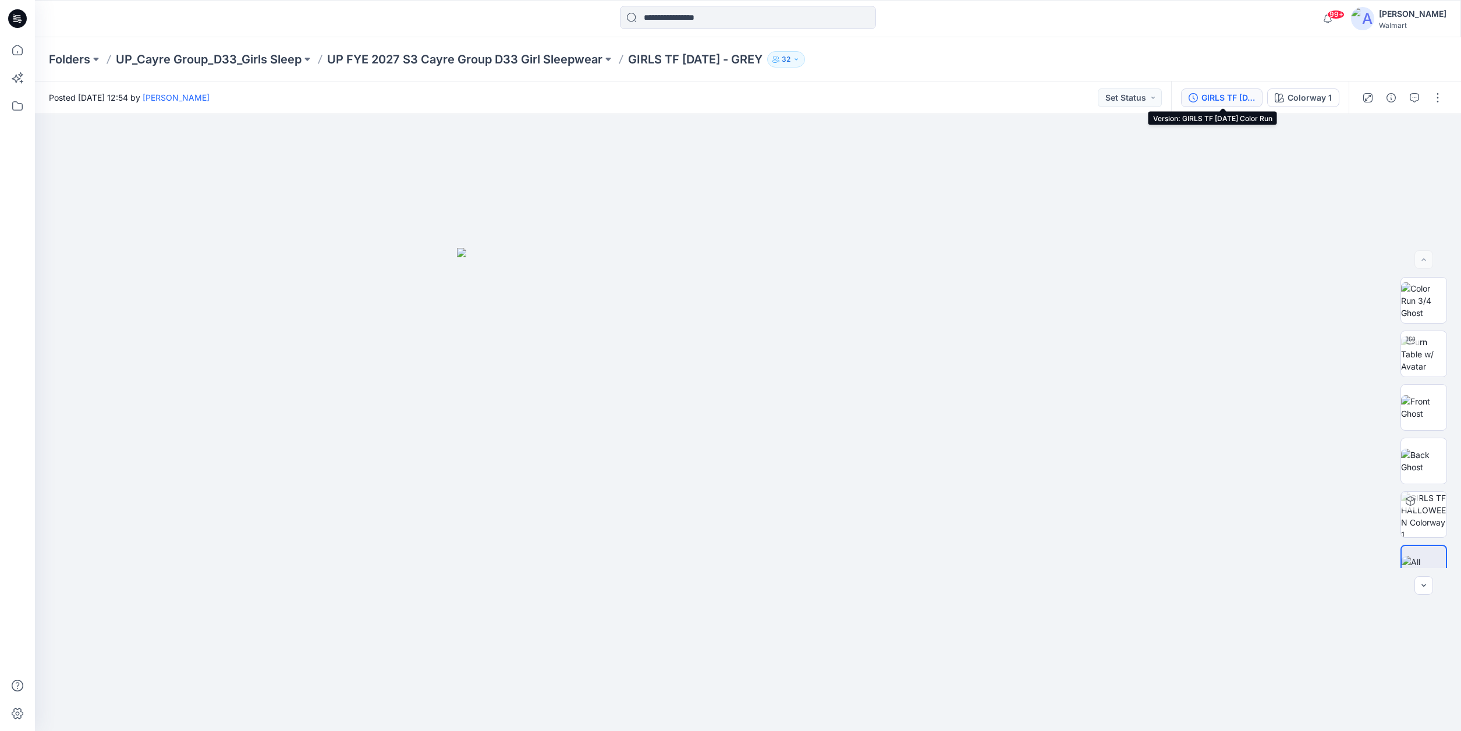
click at [1235, 97] on div "GIRLS TF HALLOWEEN Color Run" at bounding box center [1228, 97] width 54 height 13
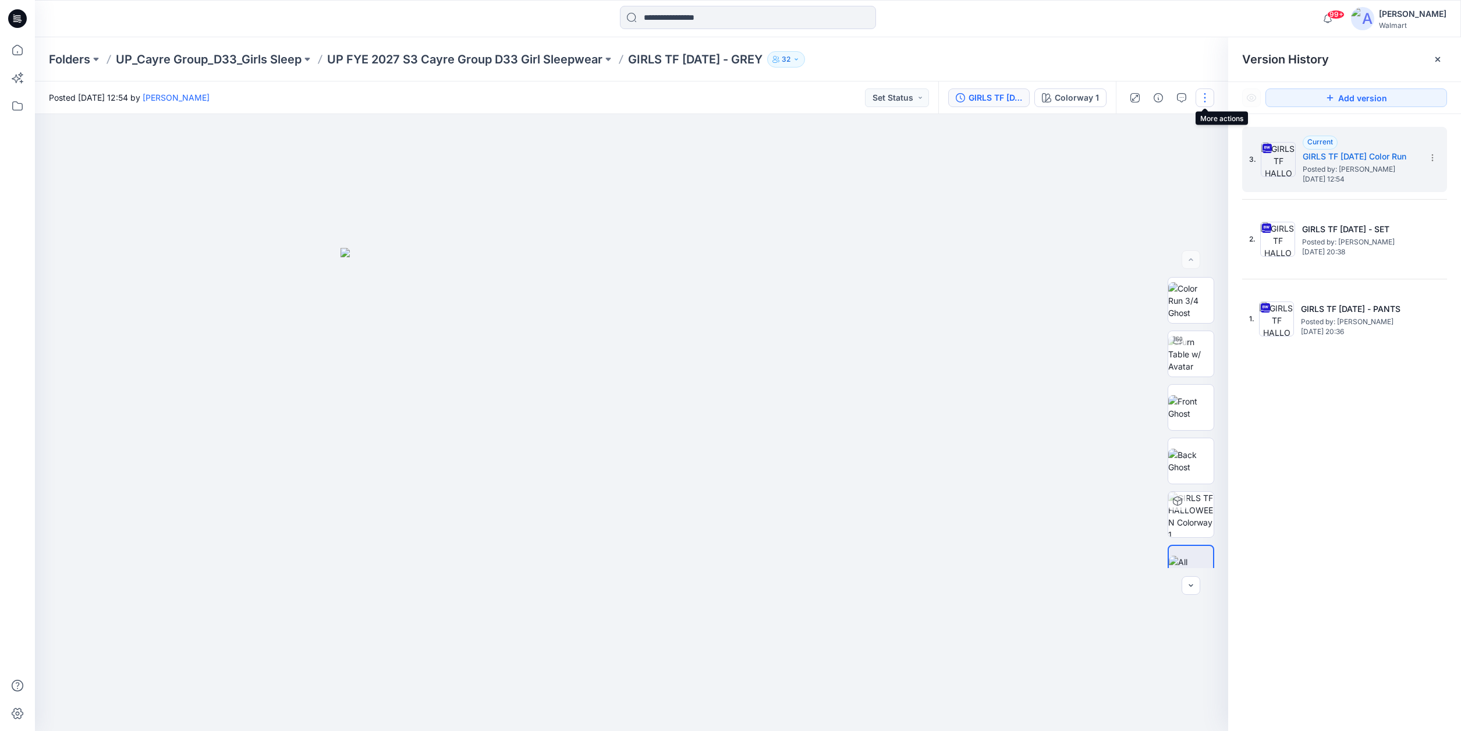
click at [1205, 97] on button "button" at bounding box center [1204, 97] width 19 height 19
click at [1157, 159] on button "Edit" at bounding box center [1155, 158] width 107 height 22
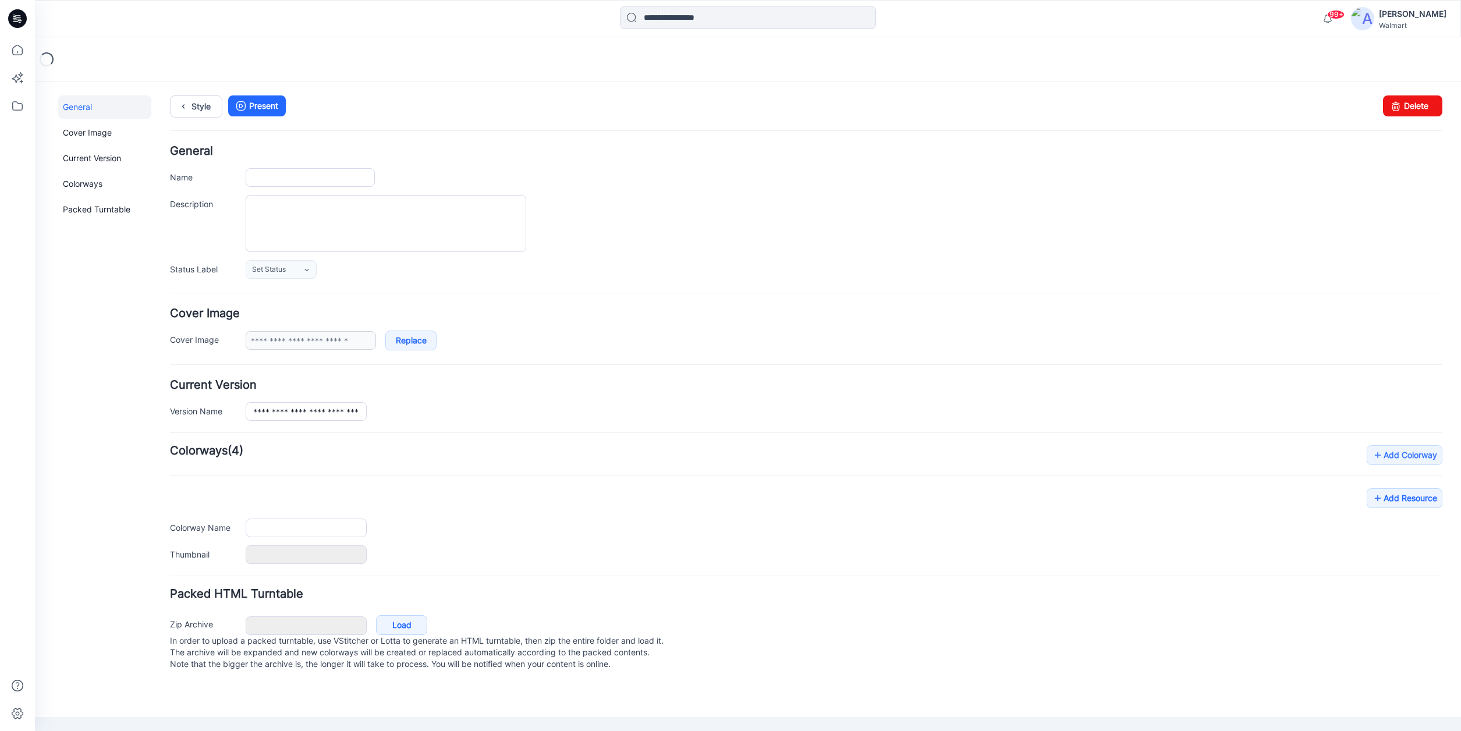
type input "**********"
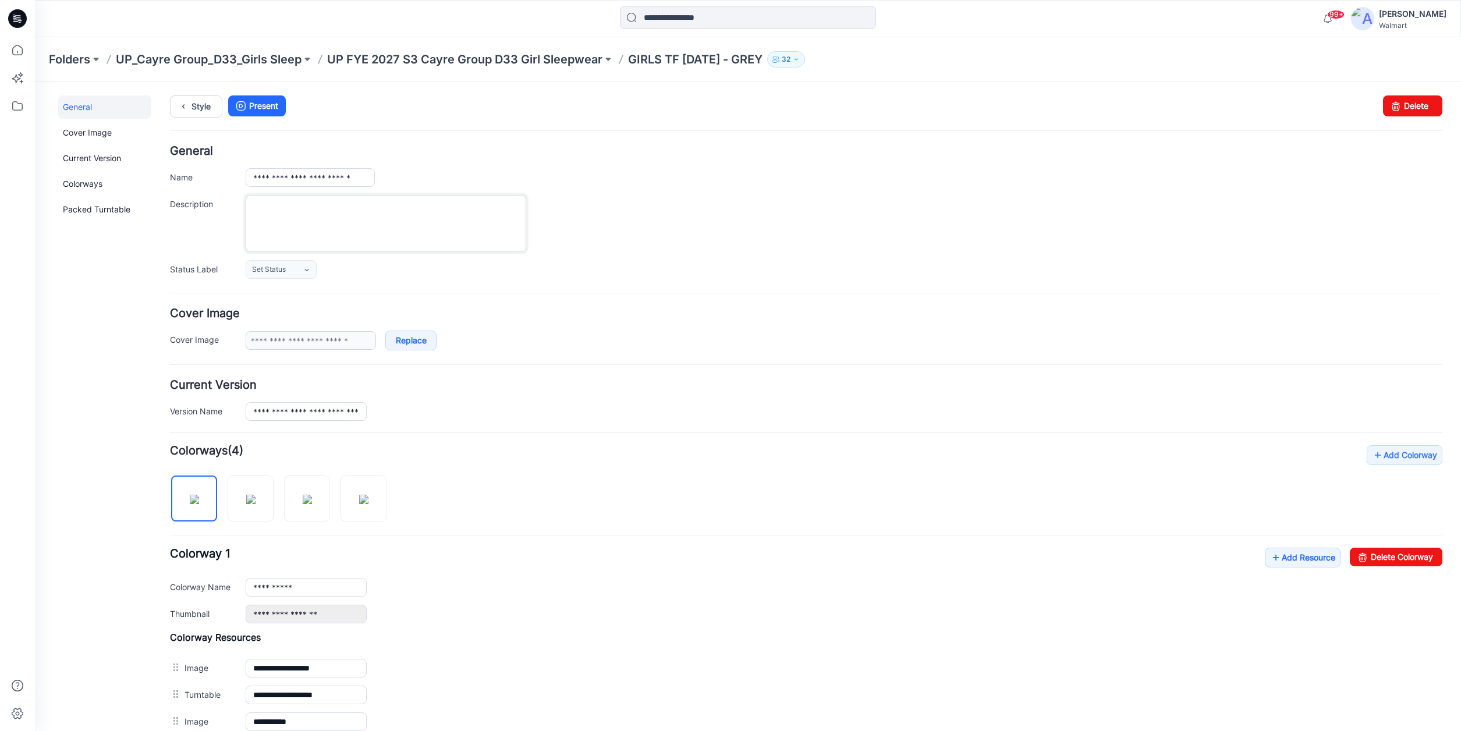
click at [258, 205] on textarea "Description" at bounding box center [386, 223] width 281 height 57
type textarea "**********"
click at [669, 246] on div "**********" at bounding box center [844, 223] width 1197 height 57
drag, startPoint x: 1457, startPoint y: 207, endPoint x: 1471, endPoint y: 116, distance: 91.9
click at [925, 61] on div "Folders UP_Cayre Group_D33_Girls Sleep UP FYE 2027 S3 Cayre Group D33 Girl Slee…" at bounding box center [702, 59] width 1307 height 16
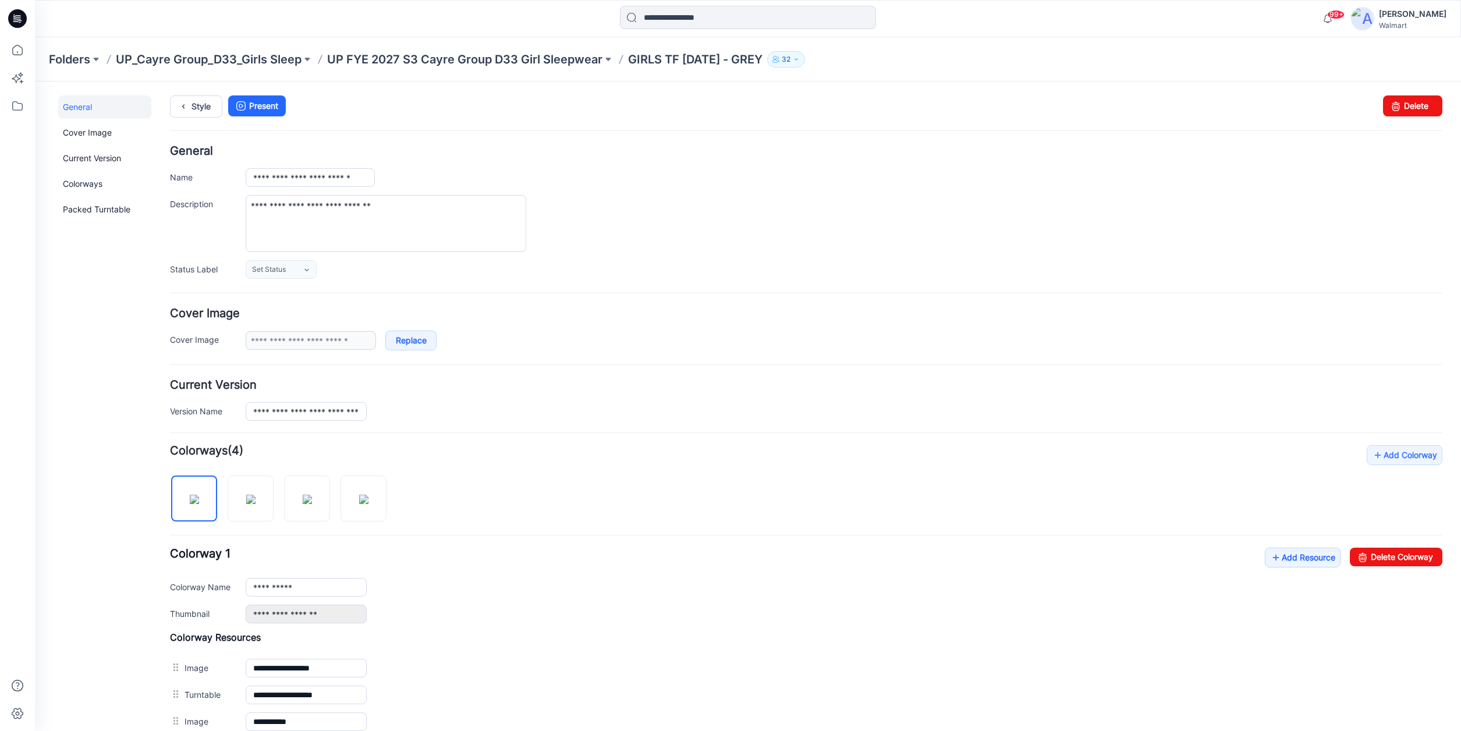
click at [17, 20] on icon at bounding box center [15, 19] width 4 height 1
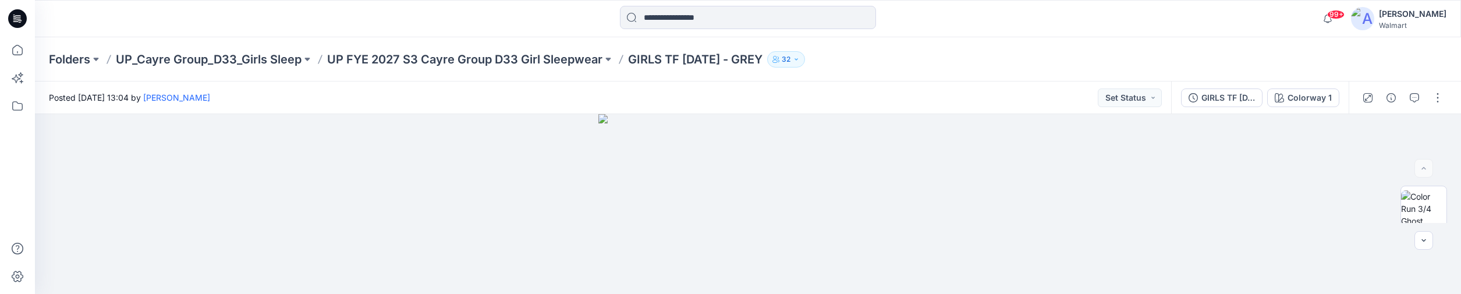
drag, startPoint x: 1349, startPoint y: 290, endPoint x: 1252, endPoint y: 484, distance: 217.3
click at [1252, 293] on html "99+ Notifications Your style GIRLS TF HALLOWEEN - GREY has been updated with GI…" at bounding box center [730, 147] width 1461 height 294
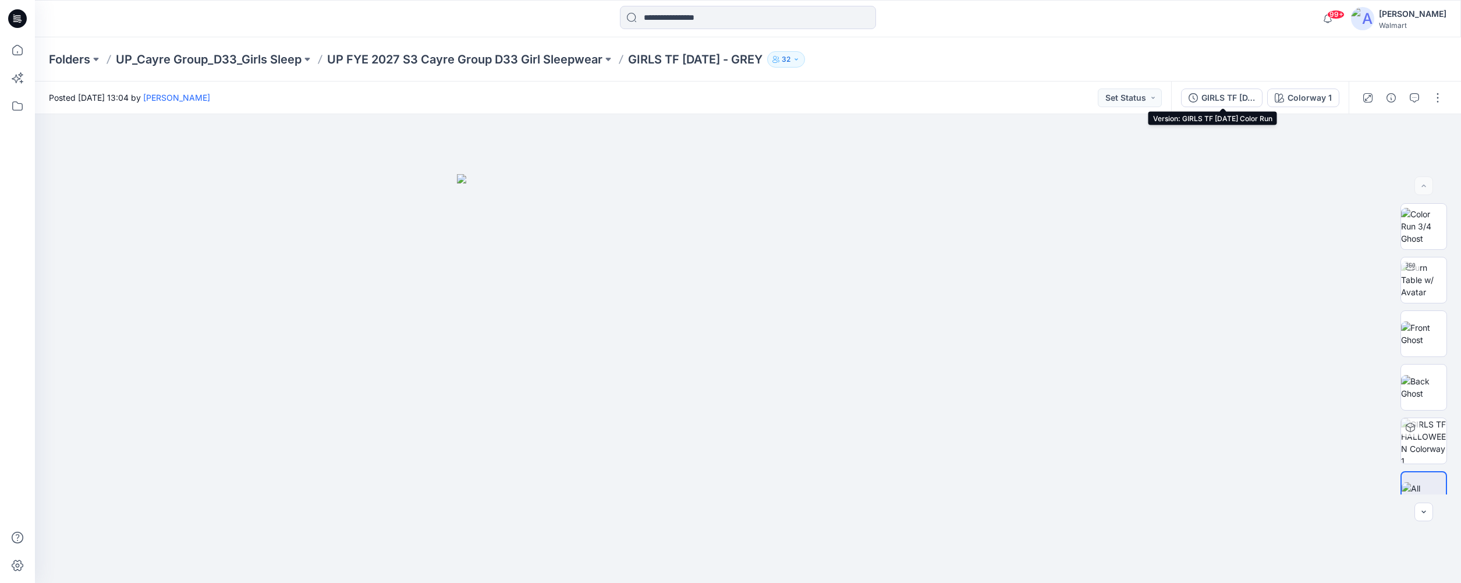
click at [1233, 97] on div "GIRLS TF [DATE] Color Run" at bounding box center [1228, 97] width 54 height 13
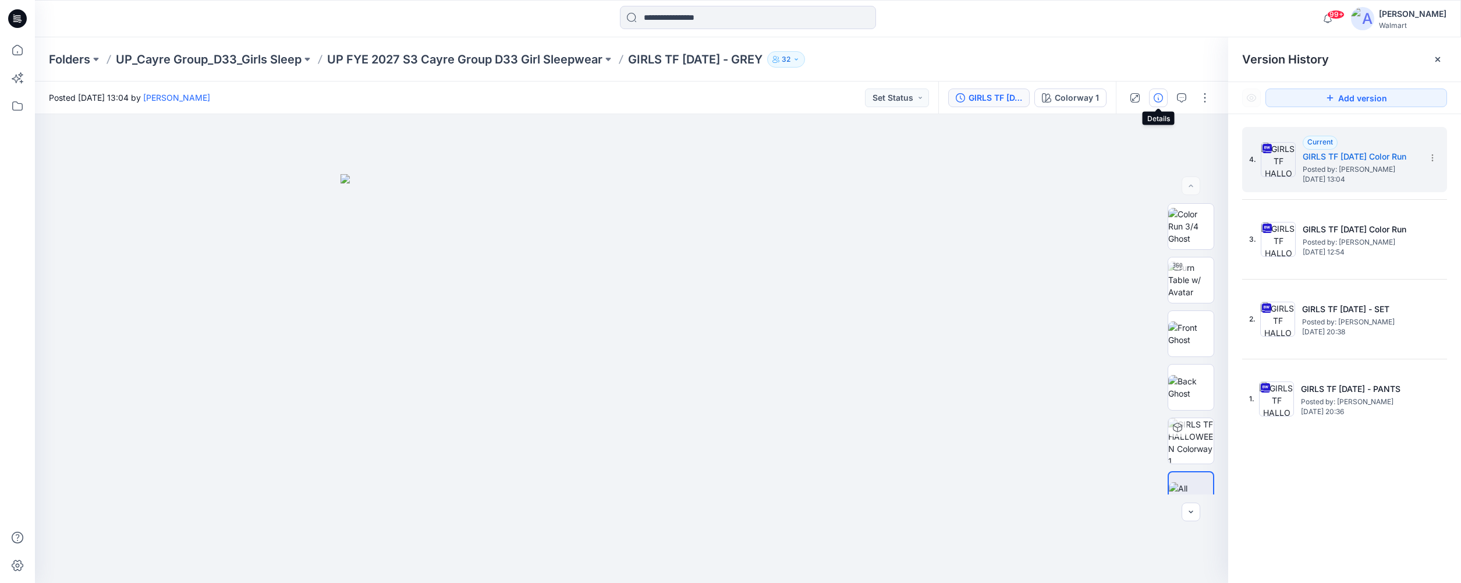
click at [1158, 95] on icon "button" at bounding box center [1158, 97] width 9 height 9
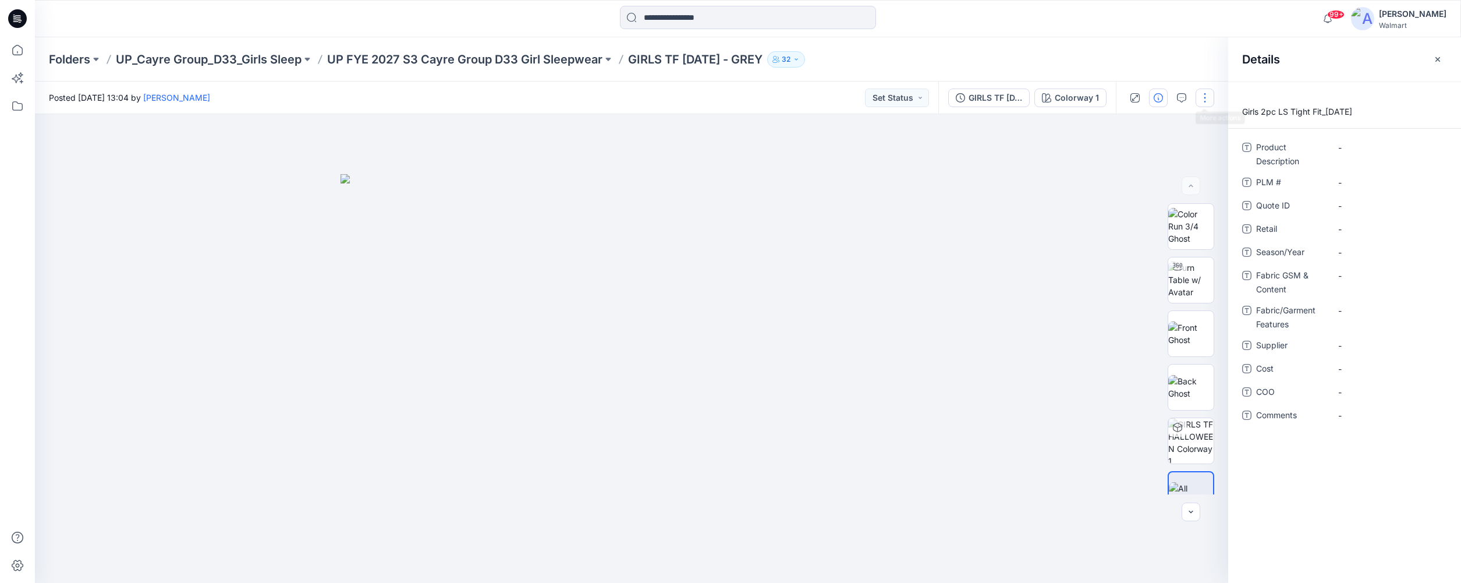
click at [1208, 96] on button "button" at bounding box center [1204, 97] width 19 height 19
click at [1138, 158] on button "Edit" at bounding box center [1155, 158] width 107 height 22
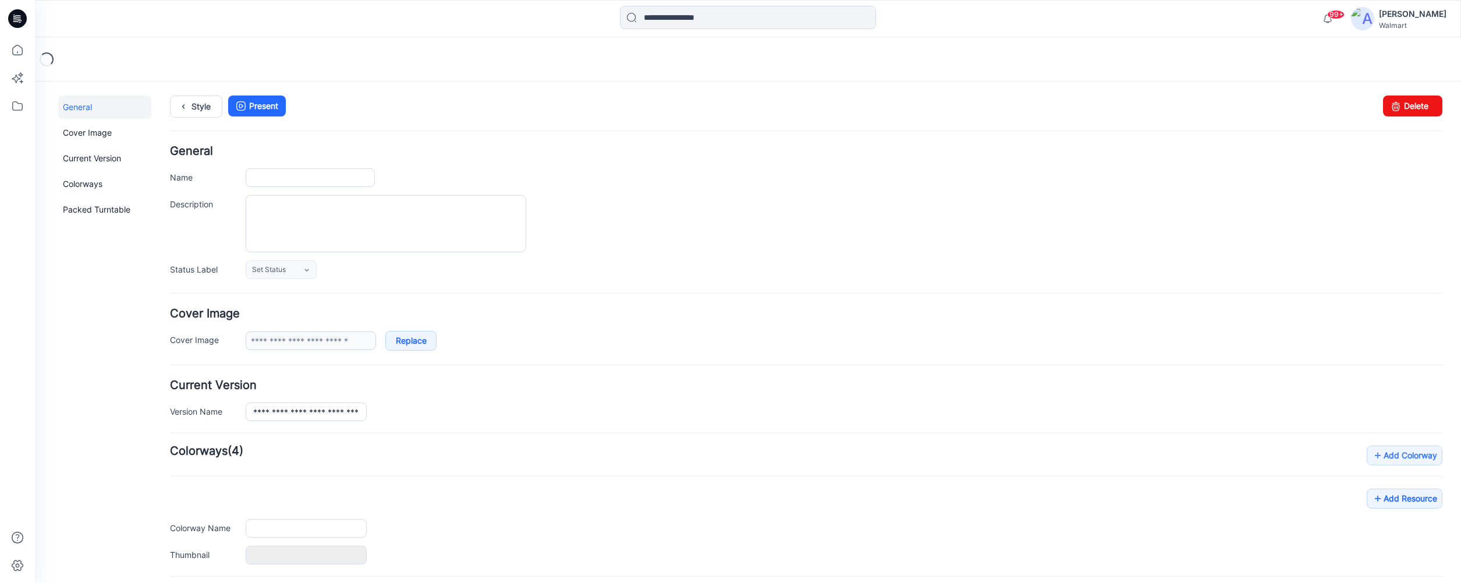
type input "**********"
type textarea "**********"
type input "**********"
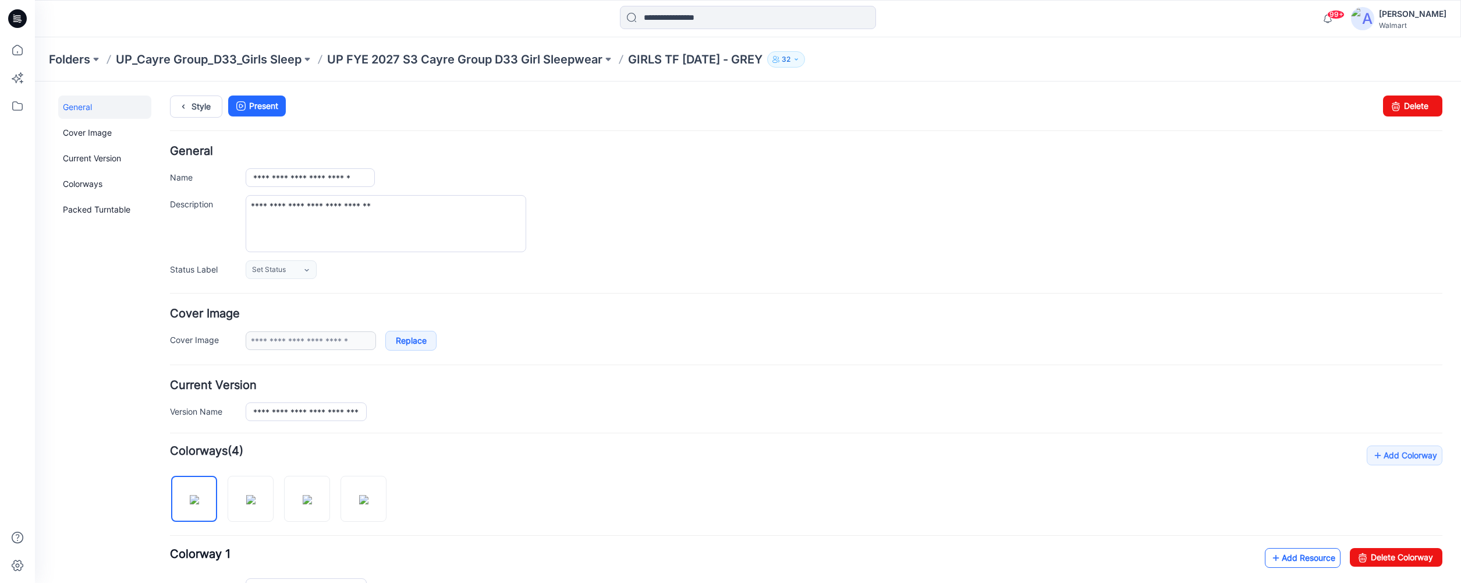
click at [1286, 558] on link "Add Resource" at bounding box center [1303, 558] width 76 height 20
click at [444, 59] on p "UP FYE 2027 S3 Cayre Group D33 Girl Sleepwear" at bounding box center [464, 59] width 275 height 16
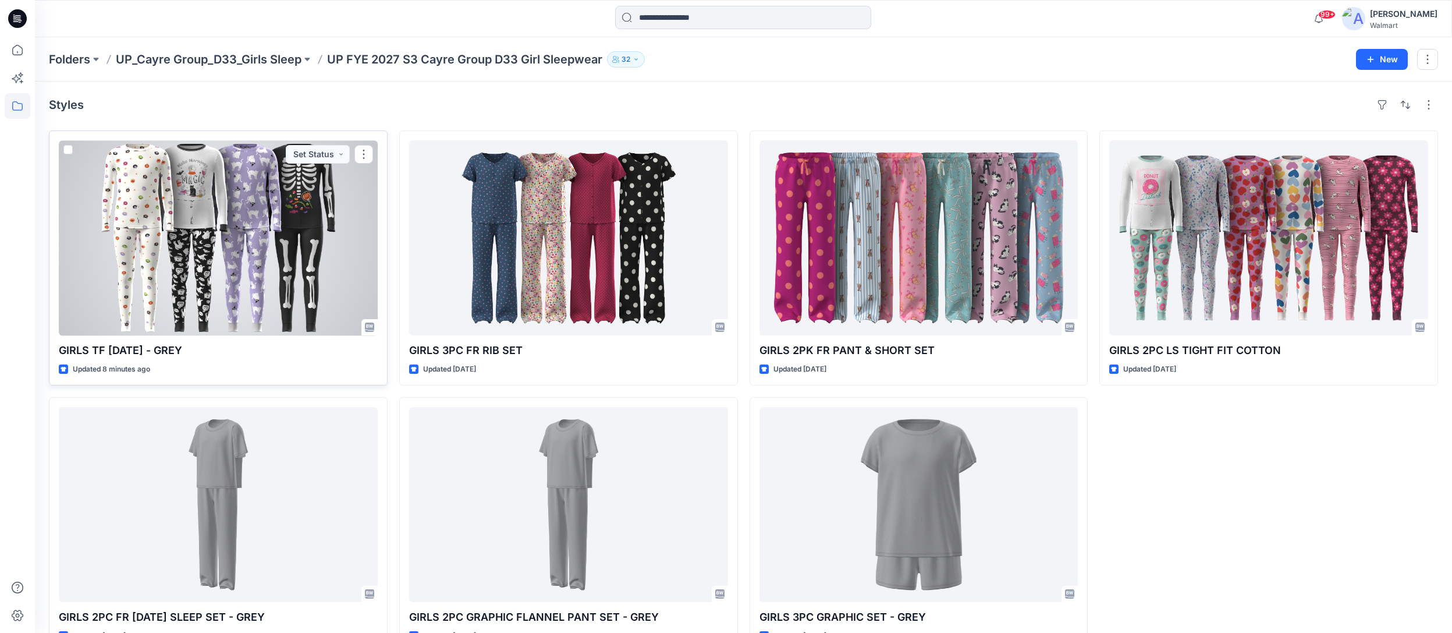
drag, startPoint x: 343, startPoint y: 256, endPoint x: 379, endPoint y: 253, distance: 36.8
click at [343, 255] on div at bounding box center [218, 237] width 319 height 195
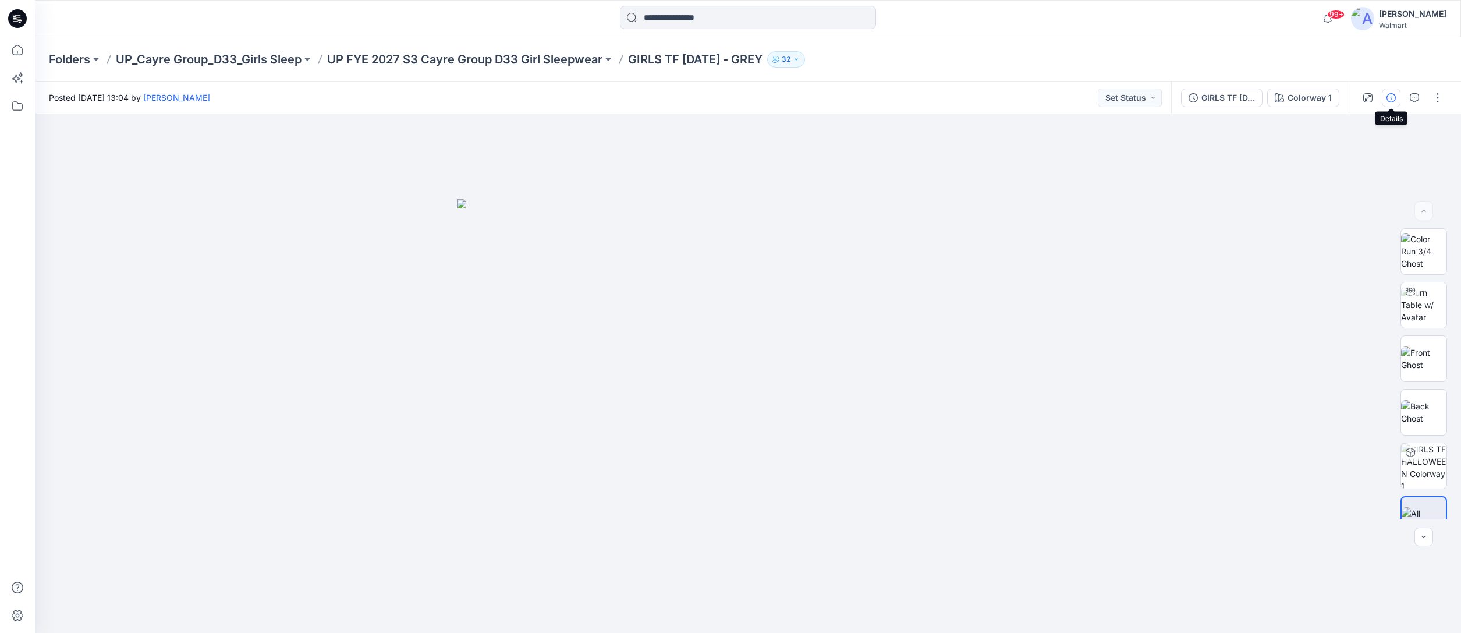
click at [1392, 98] on icon "button" at bounding box center [1390, 97] width 9 height 9
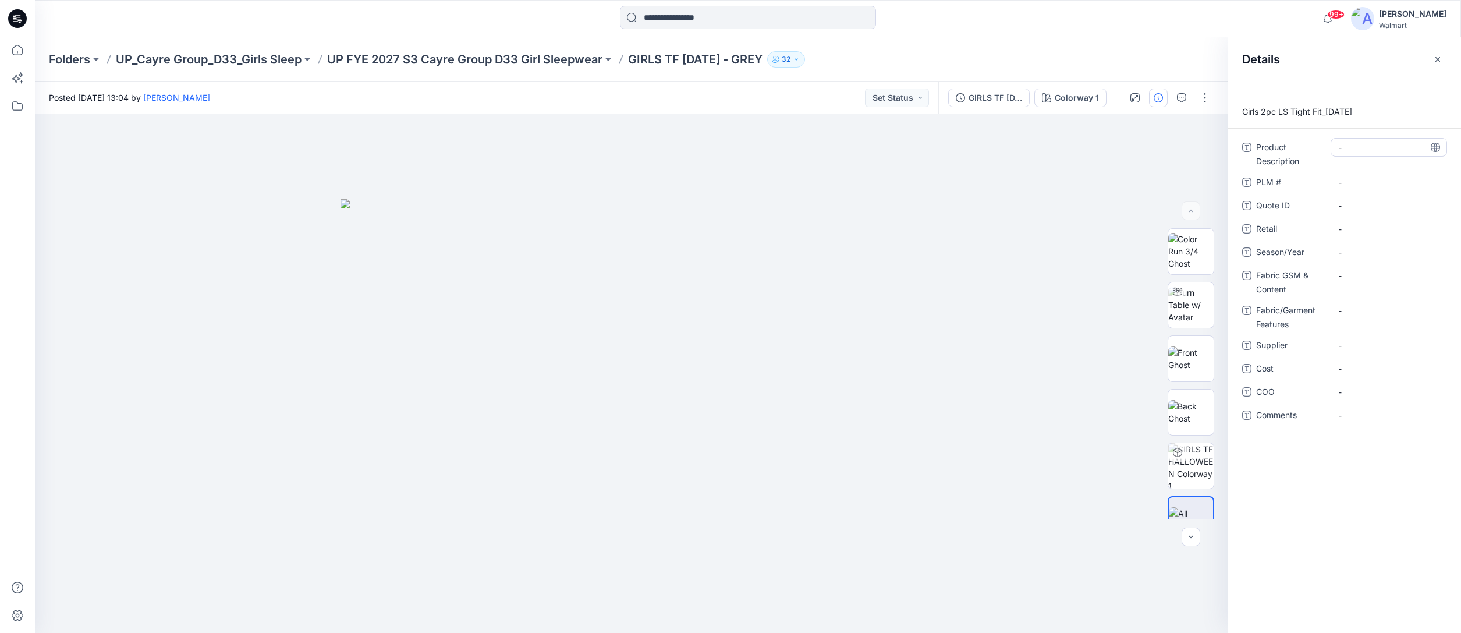
click at [1368, 145] on Description "-" at bounding box center [1388, 147] width 101 height 12
type textarea "**********"
click at [1354, 253] on span "-" at bounding box center [1388, 252] width 101 height 12
type textarea "*****"
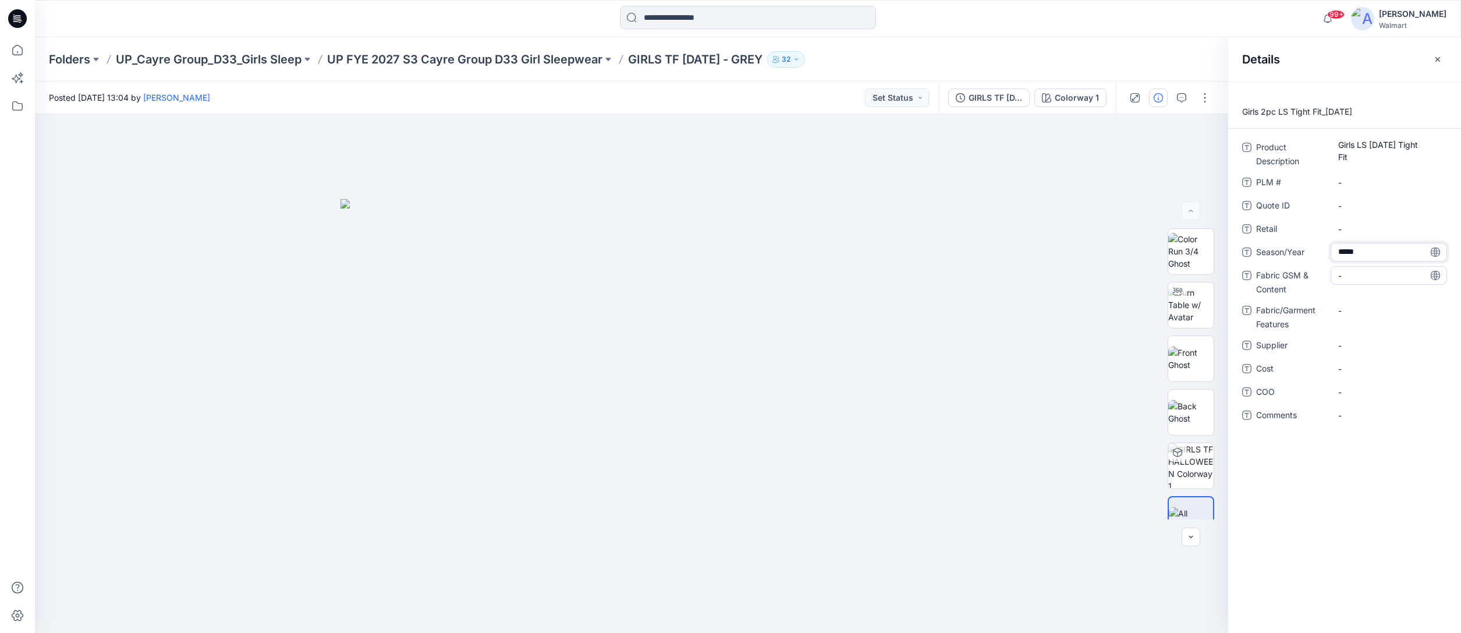
click at [1354, 275] on Content "-" at bounding box center [1388, 275] width 101 height 12
type textarea "**********"
click at [1361, 347] on span "-" at bounding box center [1388, 353] width 101 height 12
type textarea "**********"
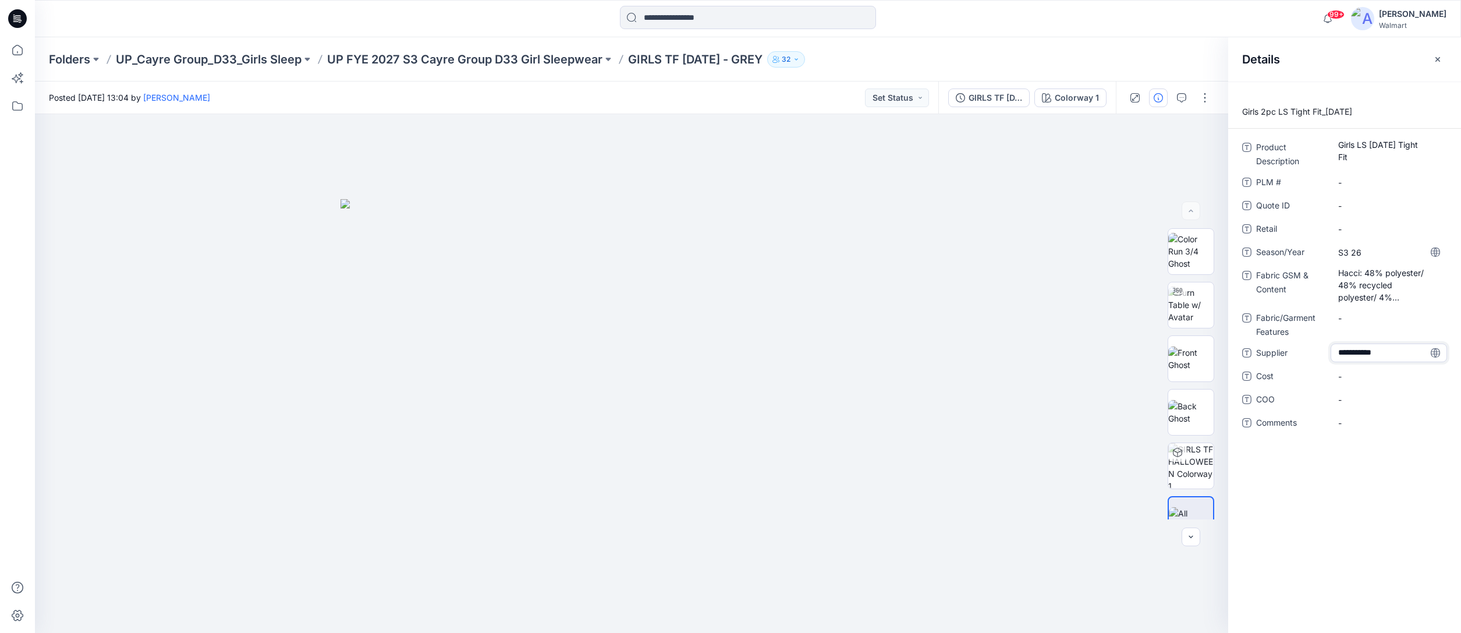
click at [1287, 487] on div "**********" at bounding box center [1344, 356] width 233 height 551
click at [1158, 96] on icon "button" at bounding box center [1158, 97] width 9 height 9
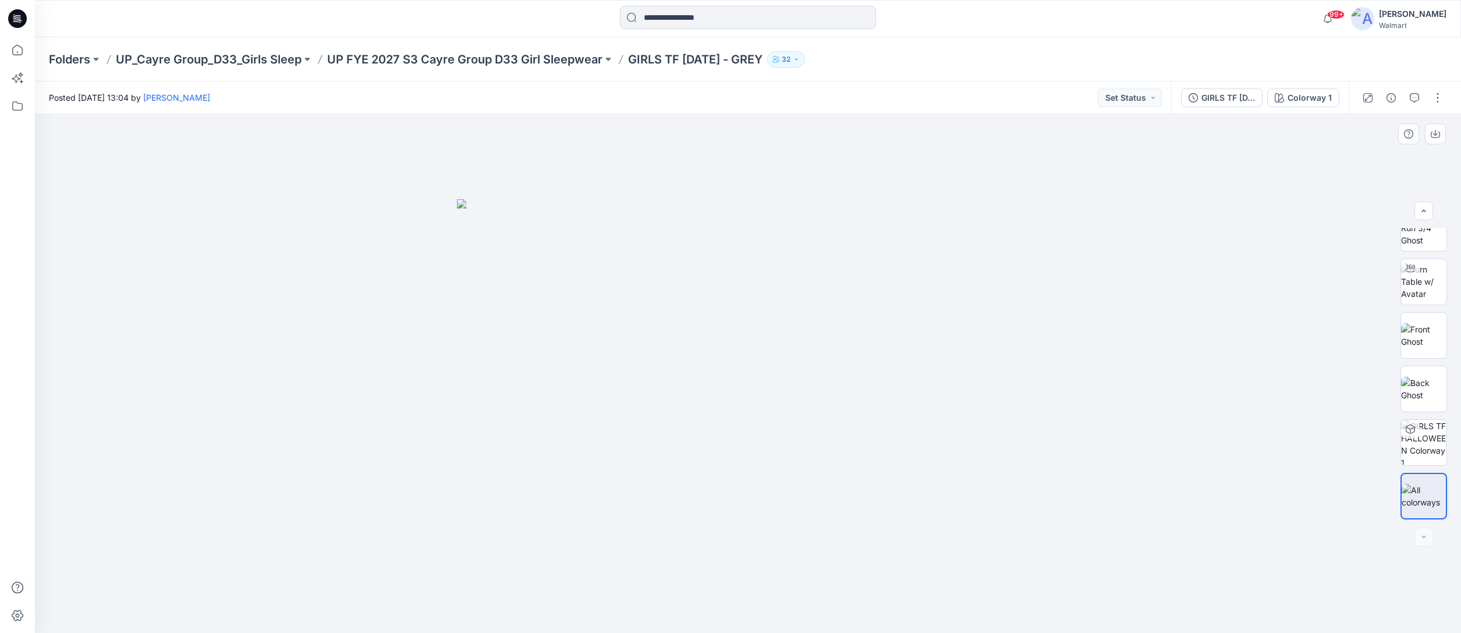
scroll to position [0, 0]
click at [1390, 96] on icon "button" at bounding box center [1390, 97] width 9 height 9
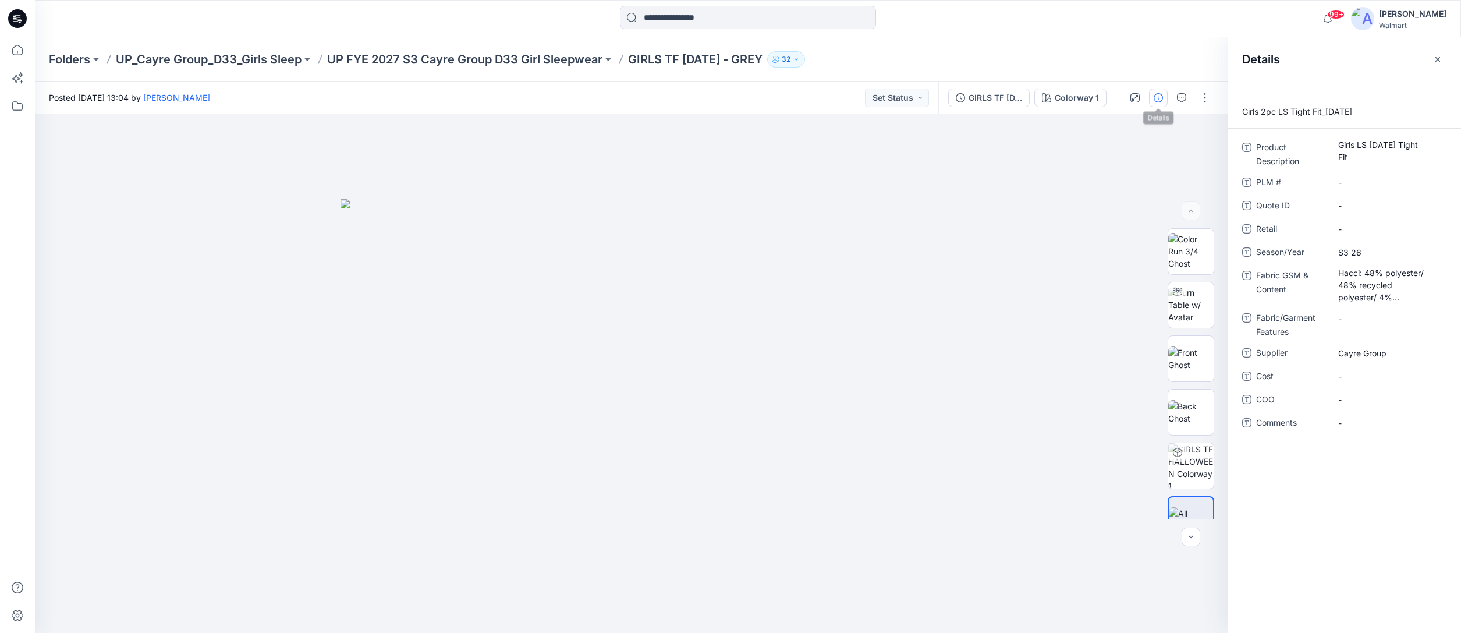
click at [1169, 66] on div "Folders UP_Cayre Group_D33_Girls Sleep UP FYE 2027 S3 Cayre Group D33 Girl Slee…" at bounding box center [702, 59] width 1307 height 16
click at [1439, 62] on icon "button" at bounding box center [1437, 59] width 9 height 9
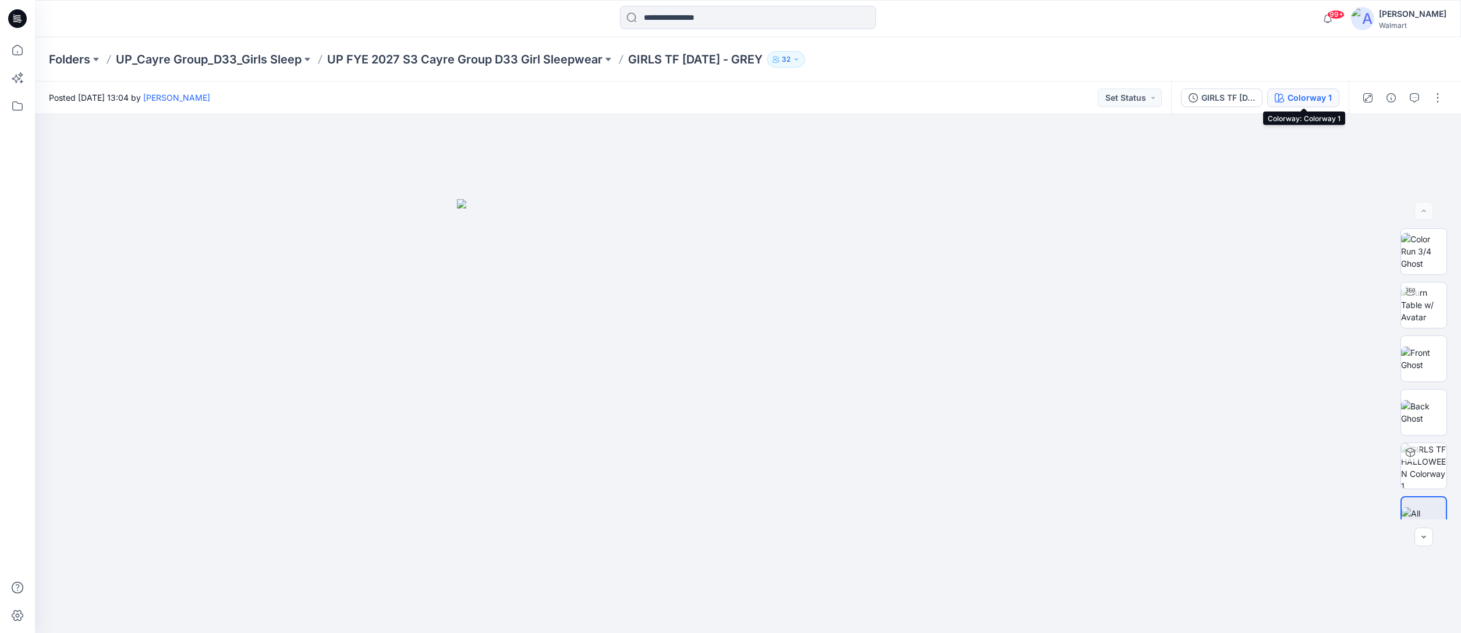
click at [1311, 98] on div "Colorway 1" at bounding box center [1309, 97] width 44 height 13
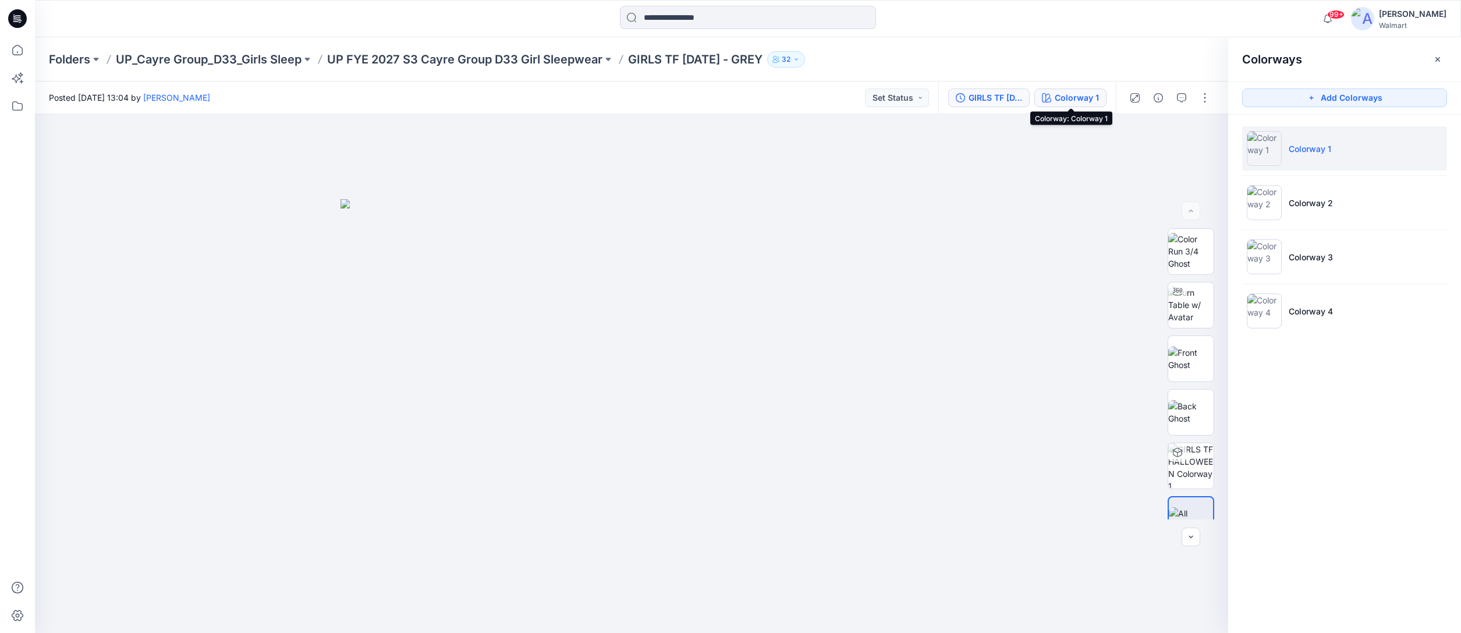
click at [1007, 99] on div "GIRLS TF [DATE] Color Run" at bounding box center [995, 97] width 54 height 13
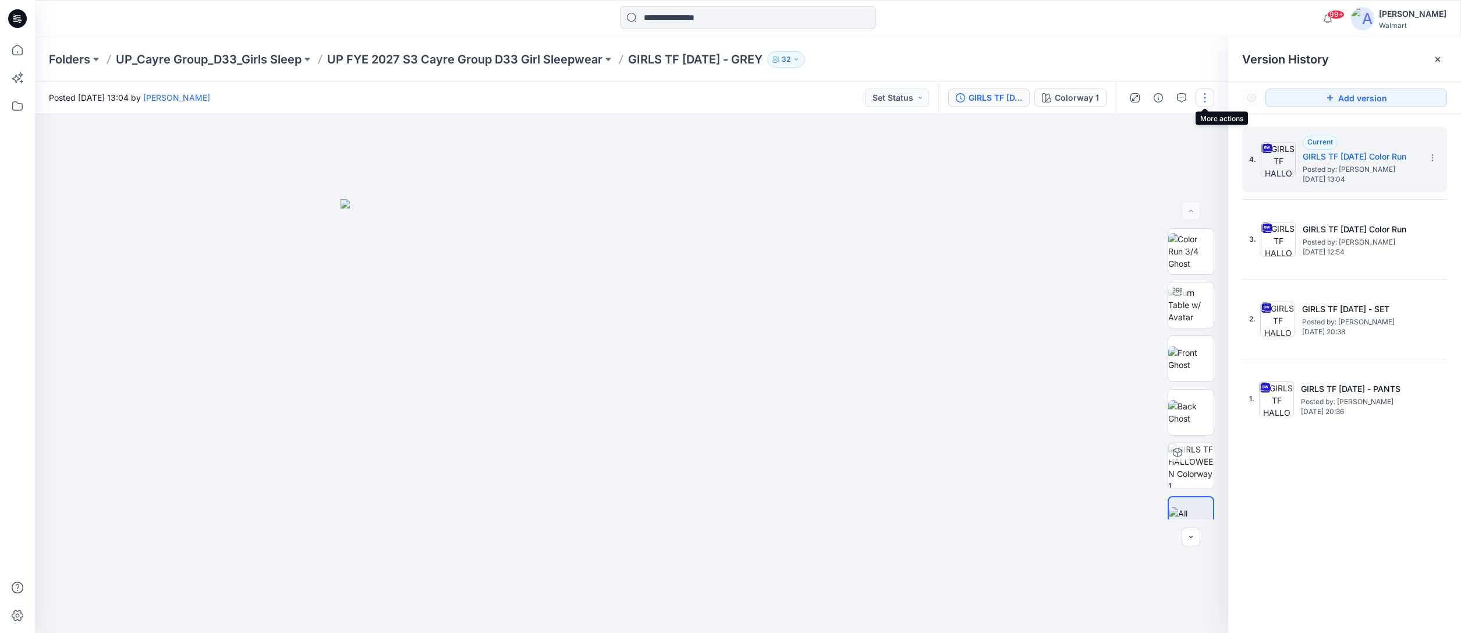
click at [1205, 97] on button "button" at bounding box center [1204, 97] width 19 height 19
click at [1135, 150] on button "Edit" at bounding box center [1155, 158] width 107 height 22
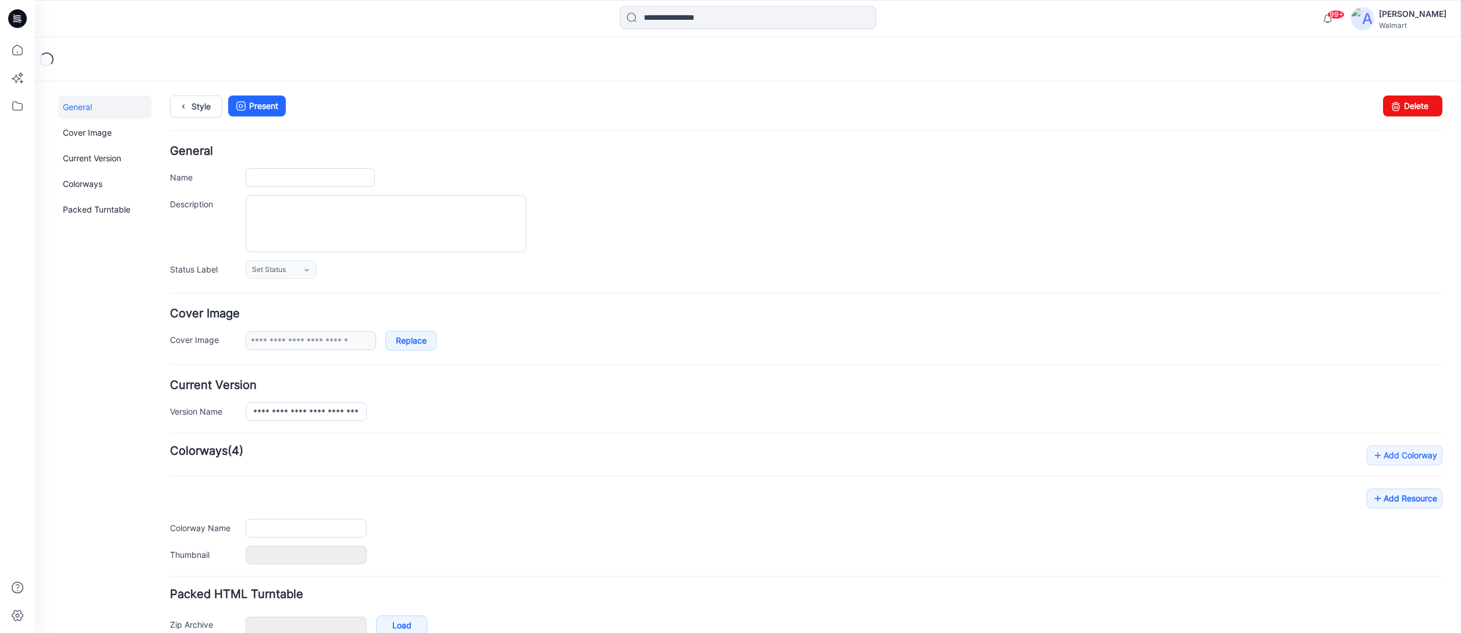
type input "**********"
type textarea "**********"
type input "**********"
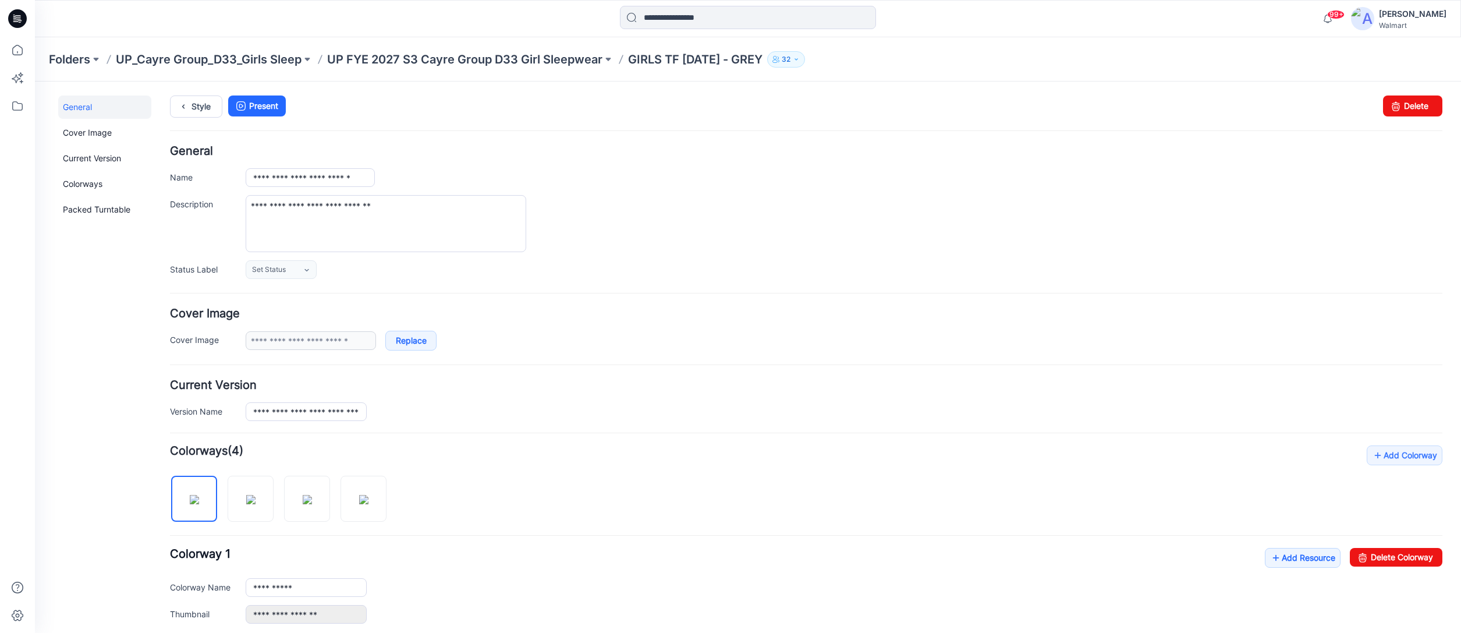
click at [21, 22] on icon at bounding box center [17, 18] width 19 height 19
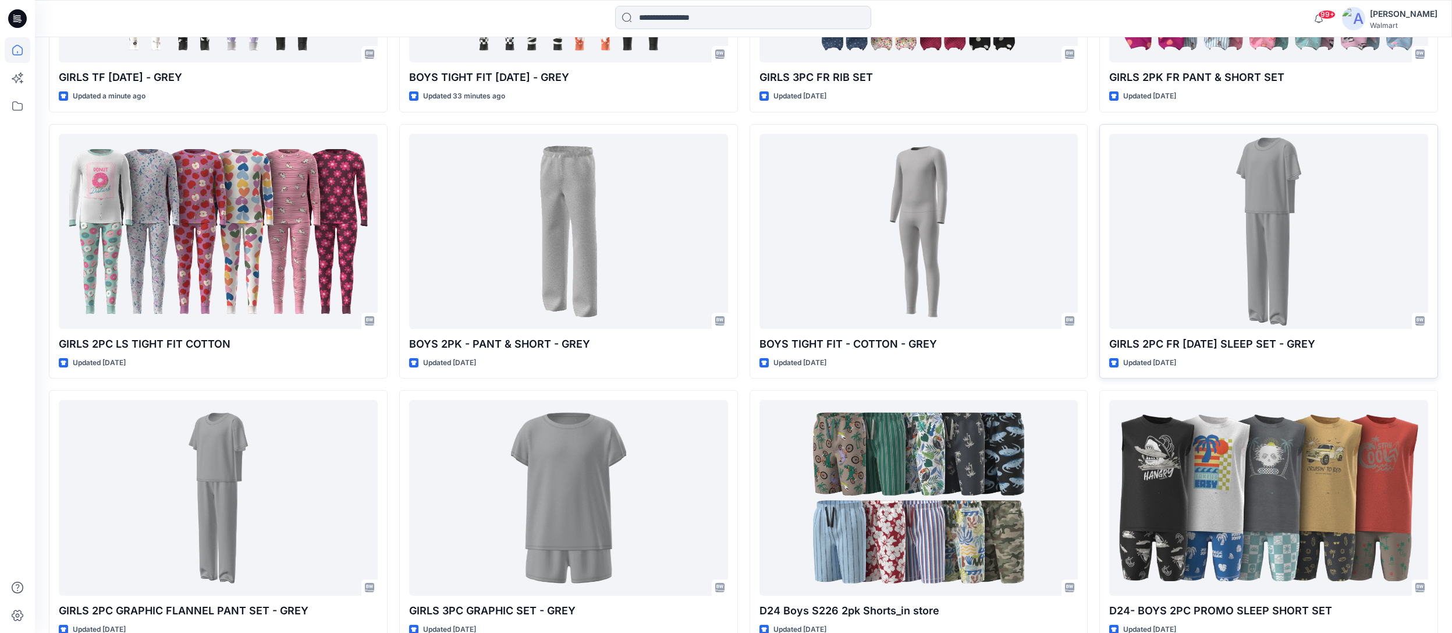
scroll to position [572, 0]
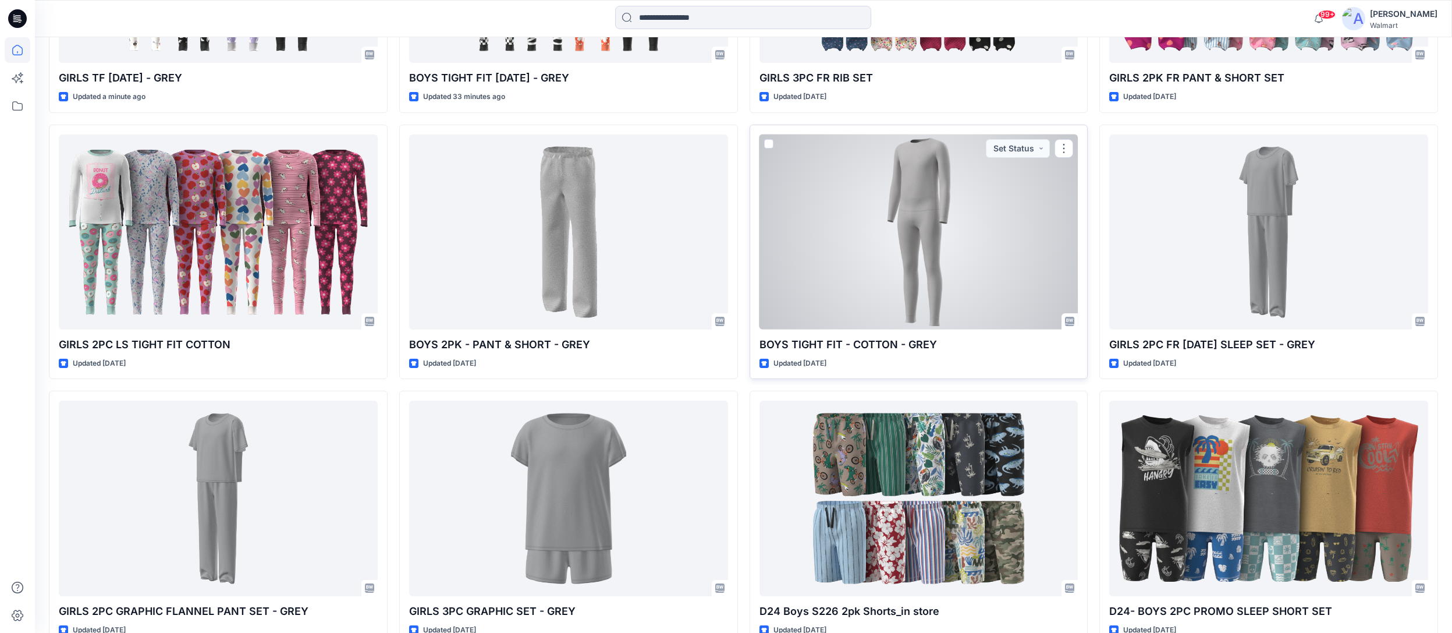
click at [942, 271] on div at bounding box center [918, 231] width 319 height 195
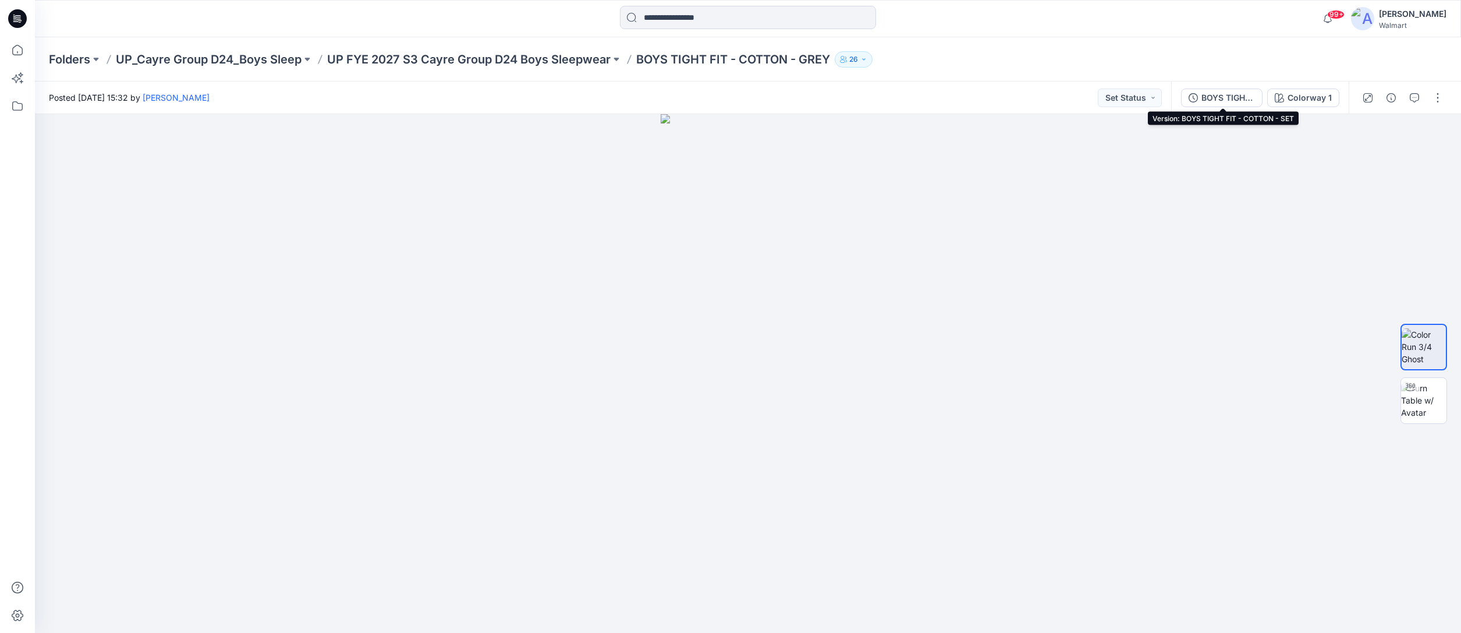
drag, startPoint x: 1233, startPoint y: 97, endPoint x: 1245, endPoint y: 98, distance: 11.7
click at [1233, 97] on div "BOYS TIGHT FIT - COTTON - SET" at bounding box center [1228, 97] width 54 height 13
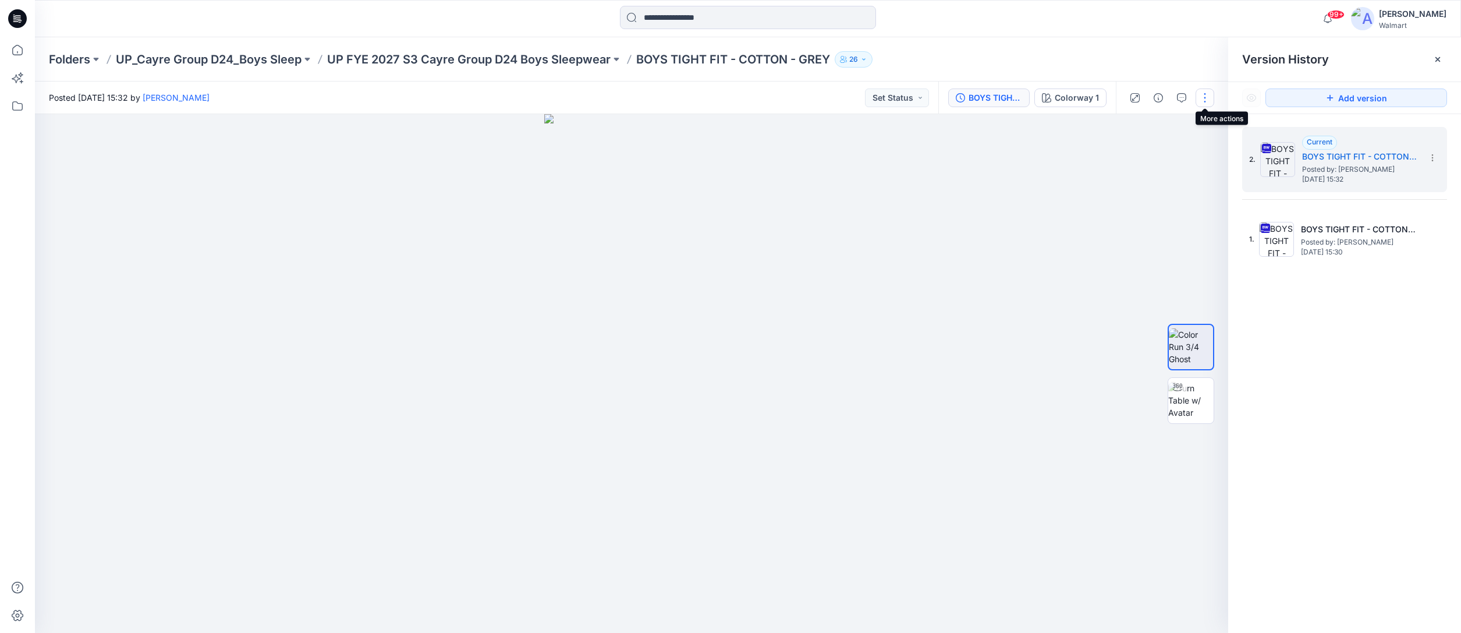
click at [1205, 100] on button "button" at bounding box center [1204, 97] width 19 height 19
click at [1182, 97] on icon "button" at bounding box center [1181, 97] width 9 height 9
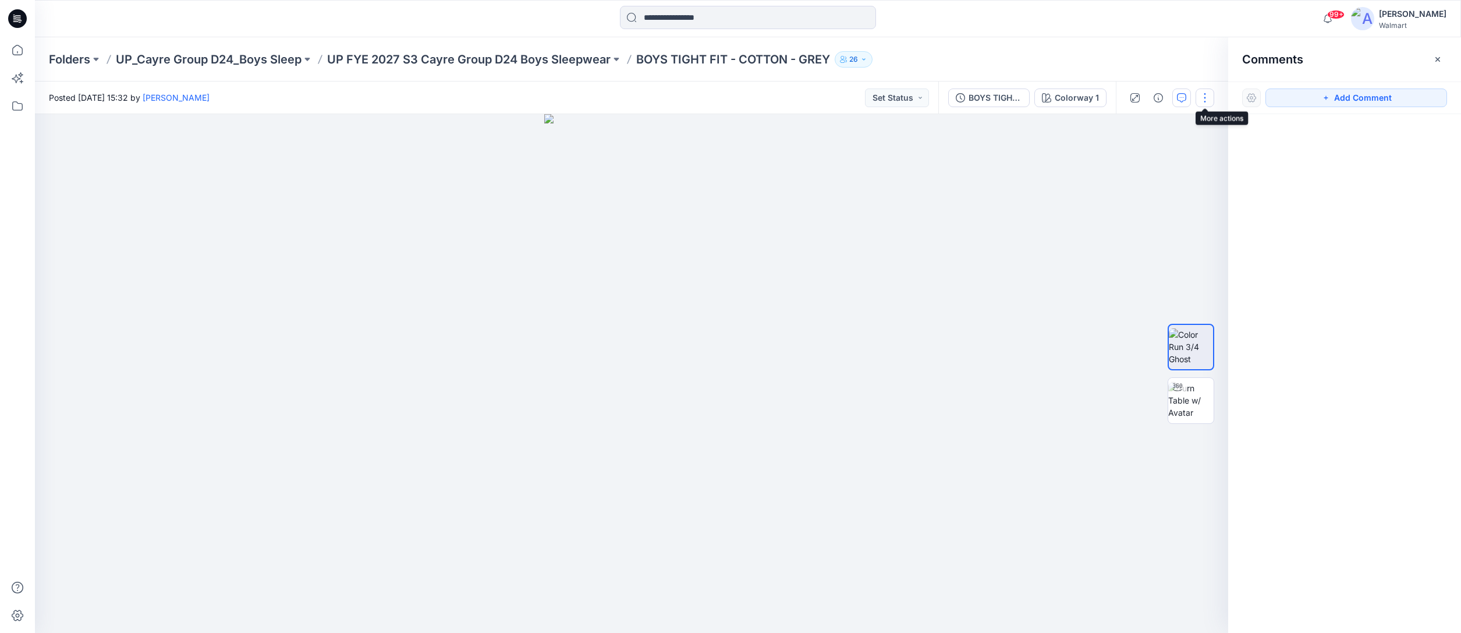
click at [1205, 96] on button "button" at bounding box center [1204, 97] width 19 height 19
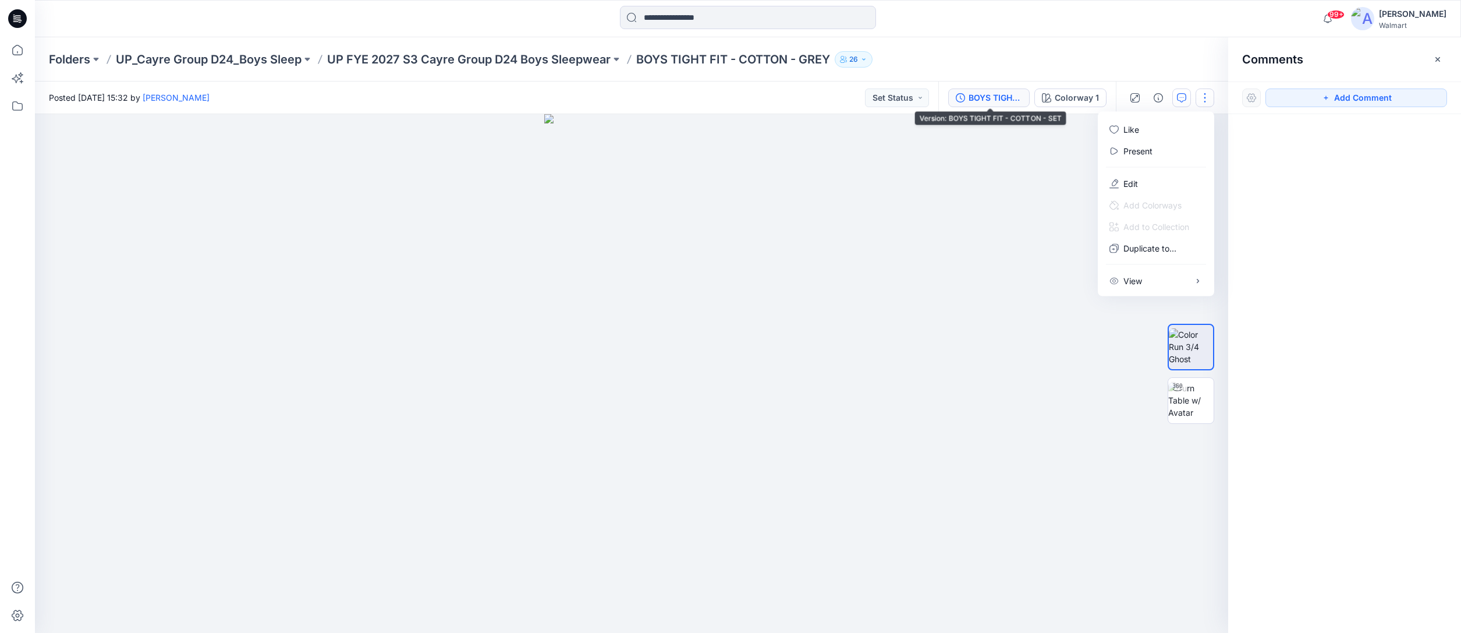
click at [1006, 100] on div "BOYS TIGHT FIT - COTTON - SET" at bounding box center [995, 97] width 54 height 13
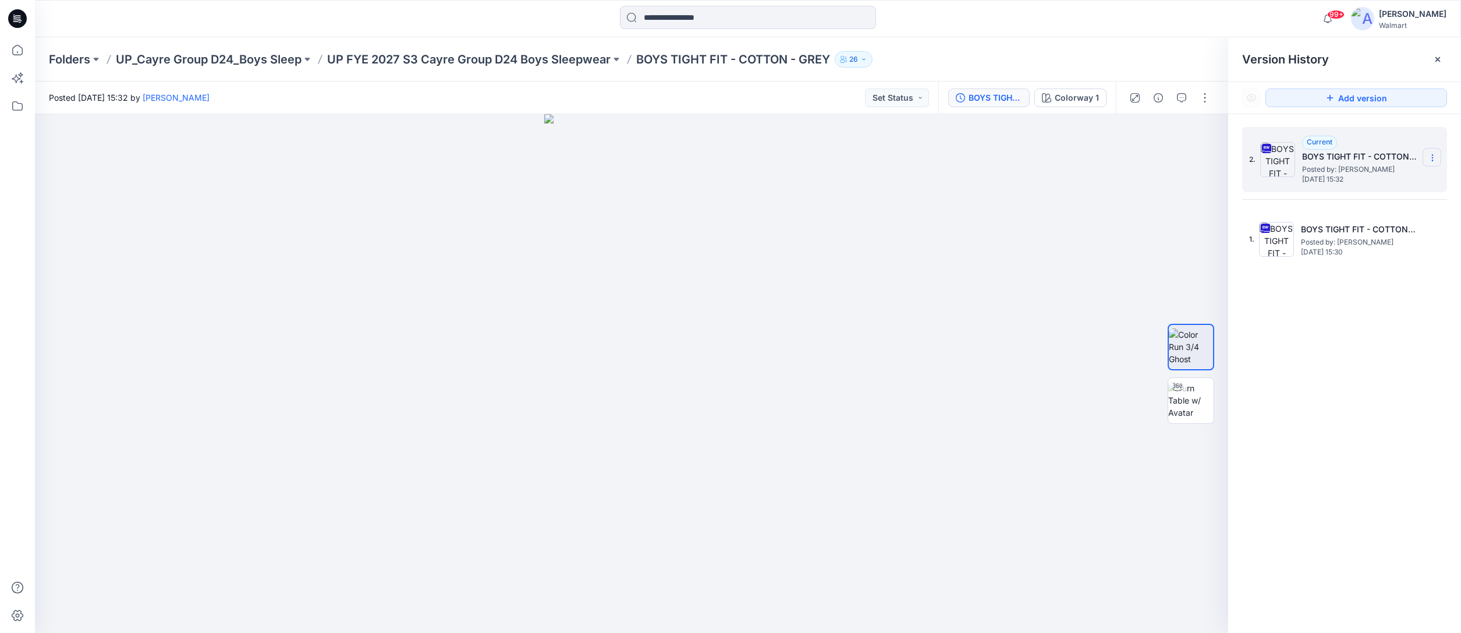
click at [1433, 155] on icon at bounding box center [1432, 157] width 9 height 9
click at [1366, 180] on span "Download Source BW File" at bounding box center [1374, 180] width 98 height 14
drag, startPoint x: 325, startPoint y: 63, endPoint x: 614, endPoint y: 70, distance: 289.3
click at [616, 68] on div "Folders UP_Cayre Group D24_Boys Sleep UP FYE 2027 S3 Cayre Group D24 Boys Sleep…" at bounding box center [748, 59] width 1426 height 44
copy div "UP FYE 2027 S3 Cayre Group D24 Boys Sleepwear"
